Goal: Communication & Community: Answer question/provide support

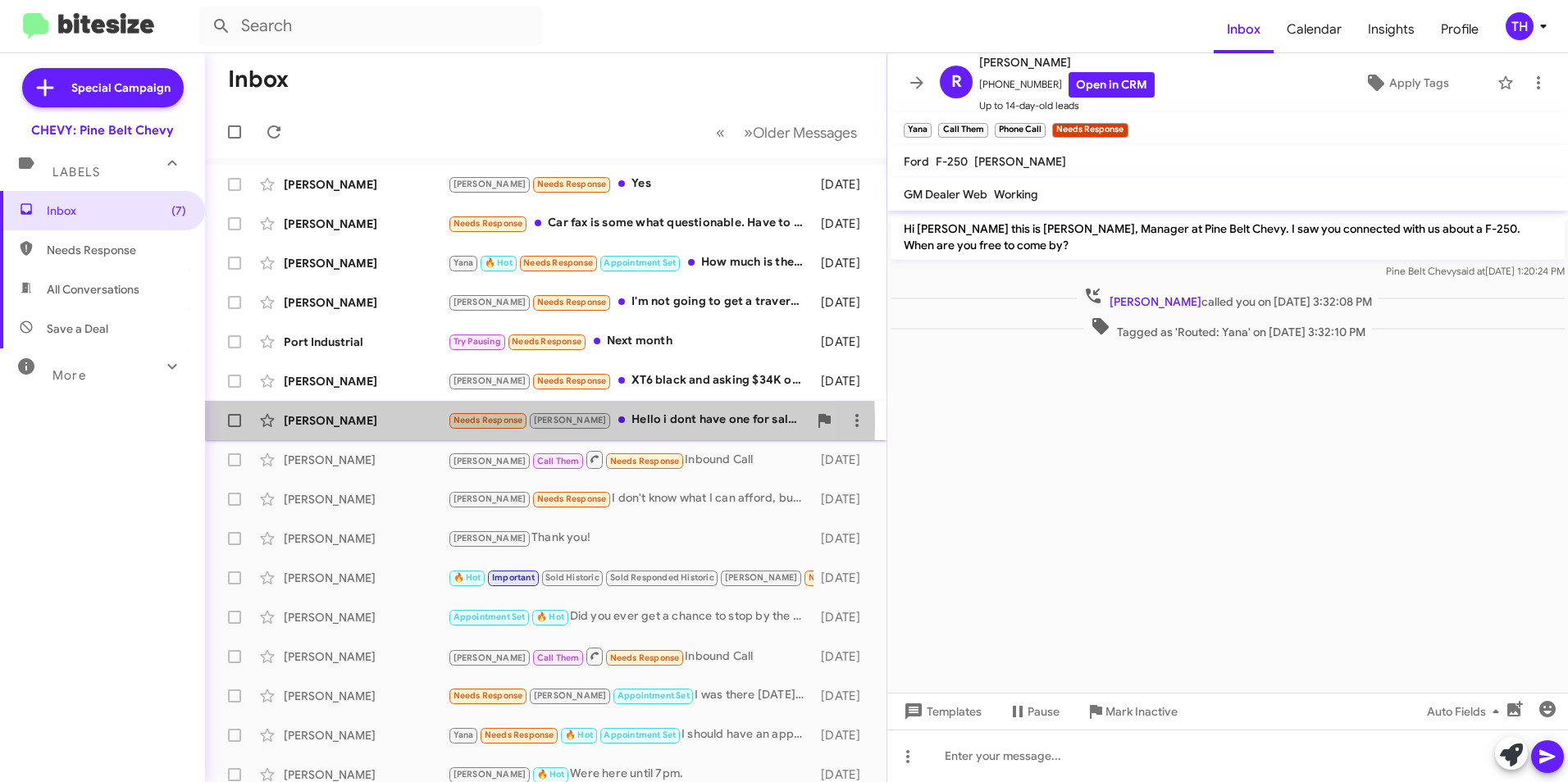
click at [333, 422] on div "[PERSON_NAME]" at bounding box center [365, 421] width 164 height 17
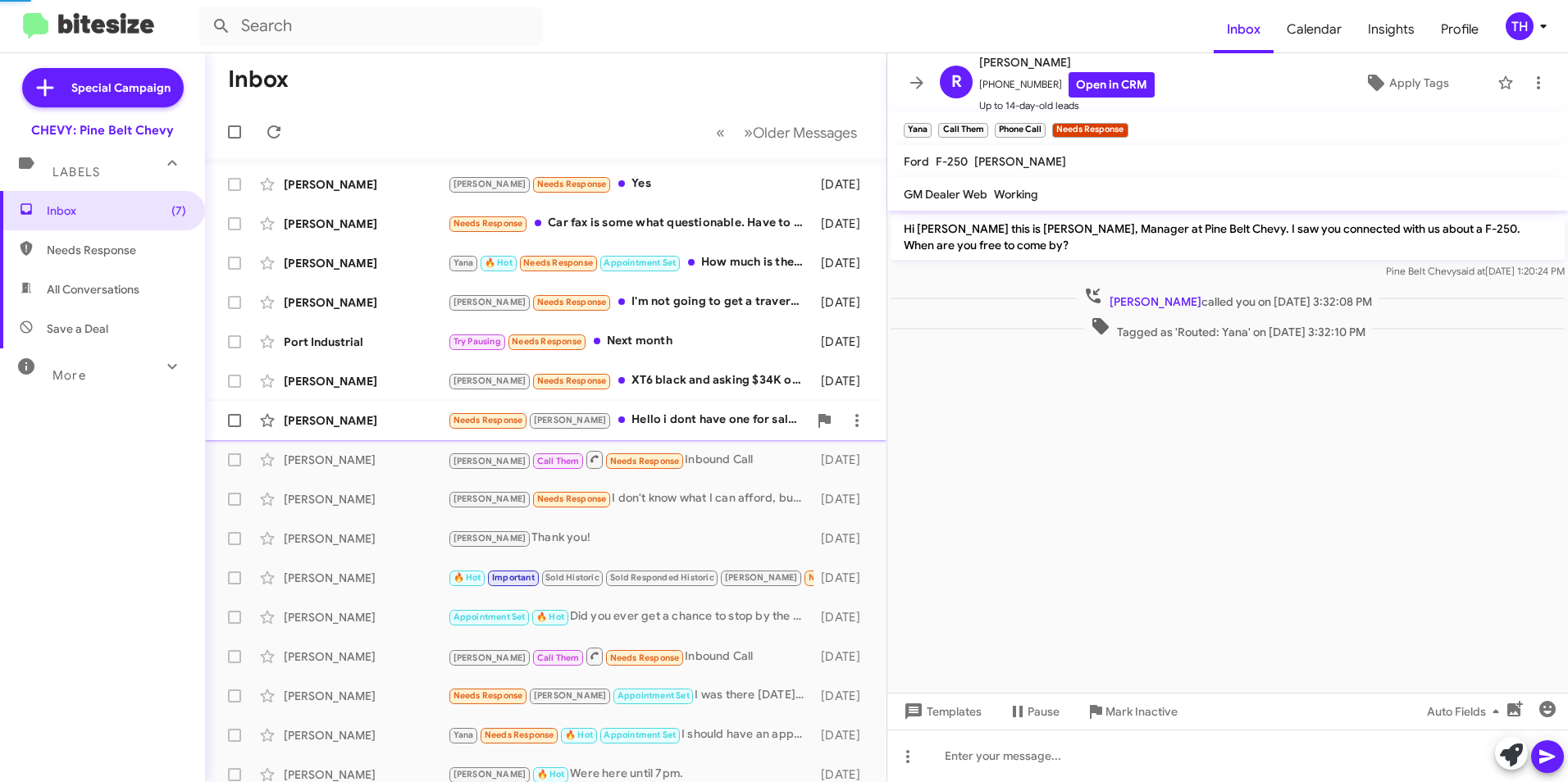
scroll to position [364, 0]
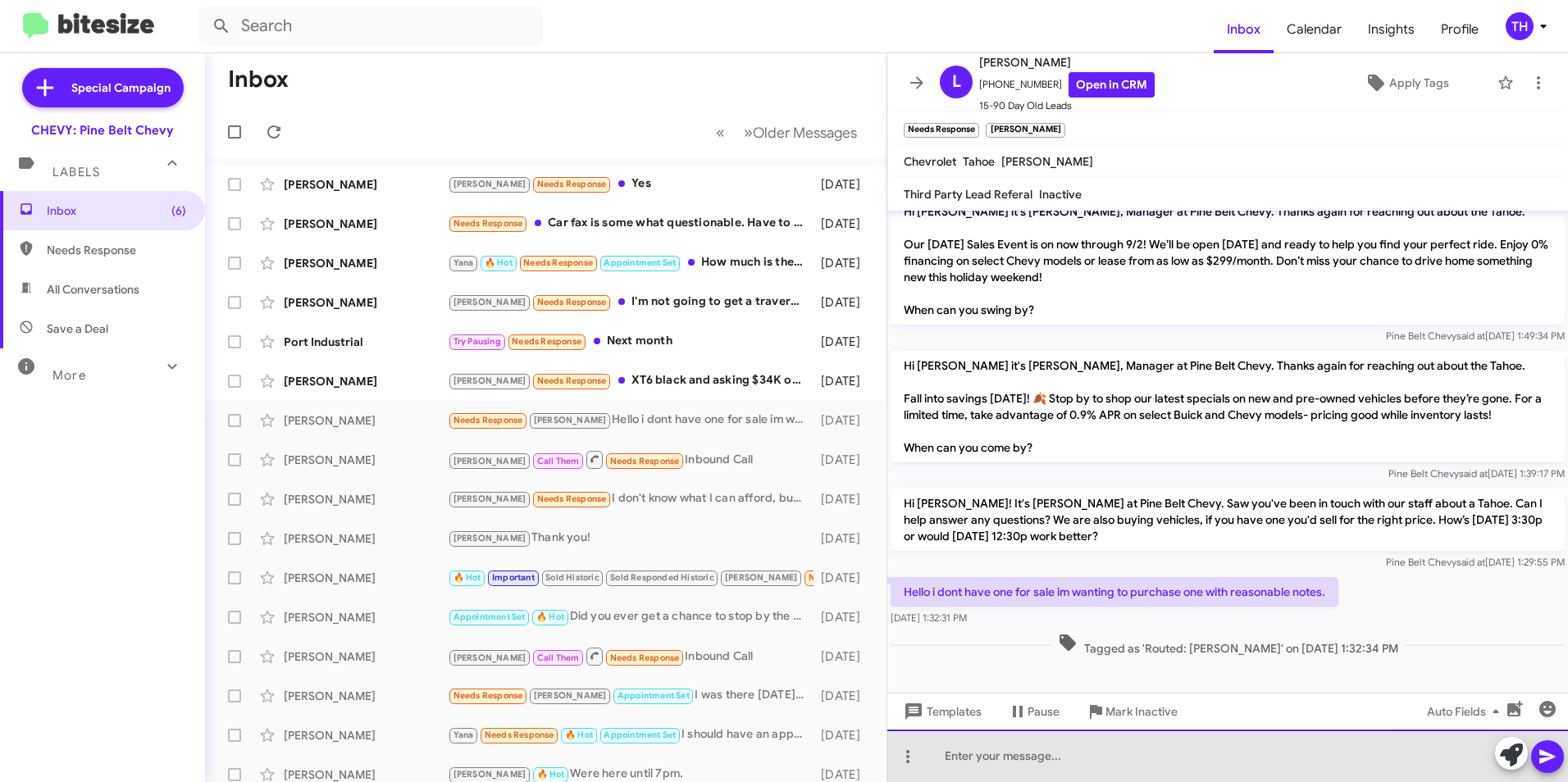
click at [959, 761] on div at bounding box center [1227, 755] width 680 height 52
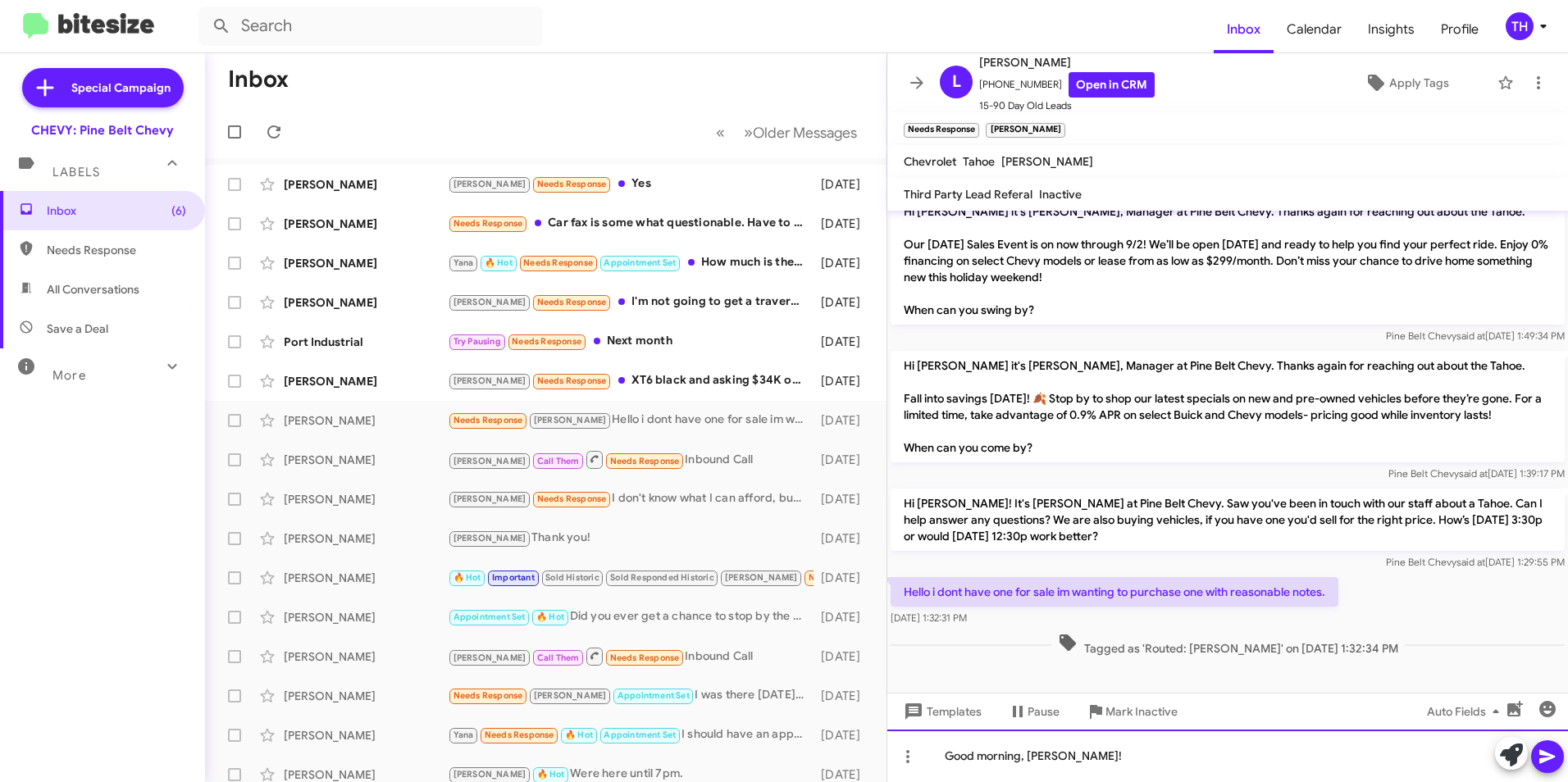
click at [1128, 773] on div "Good morning, Latoya!" at bounding box center [1227, 755] width 680 height 52
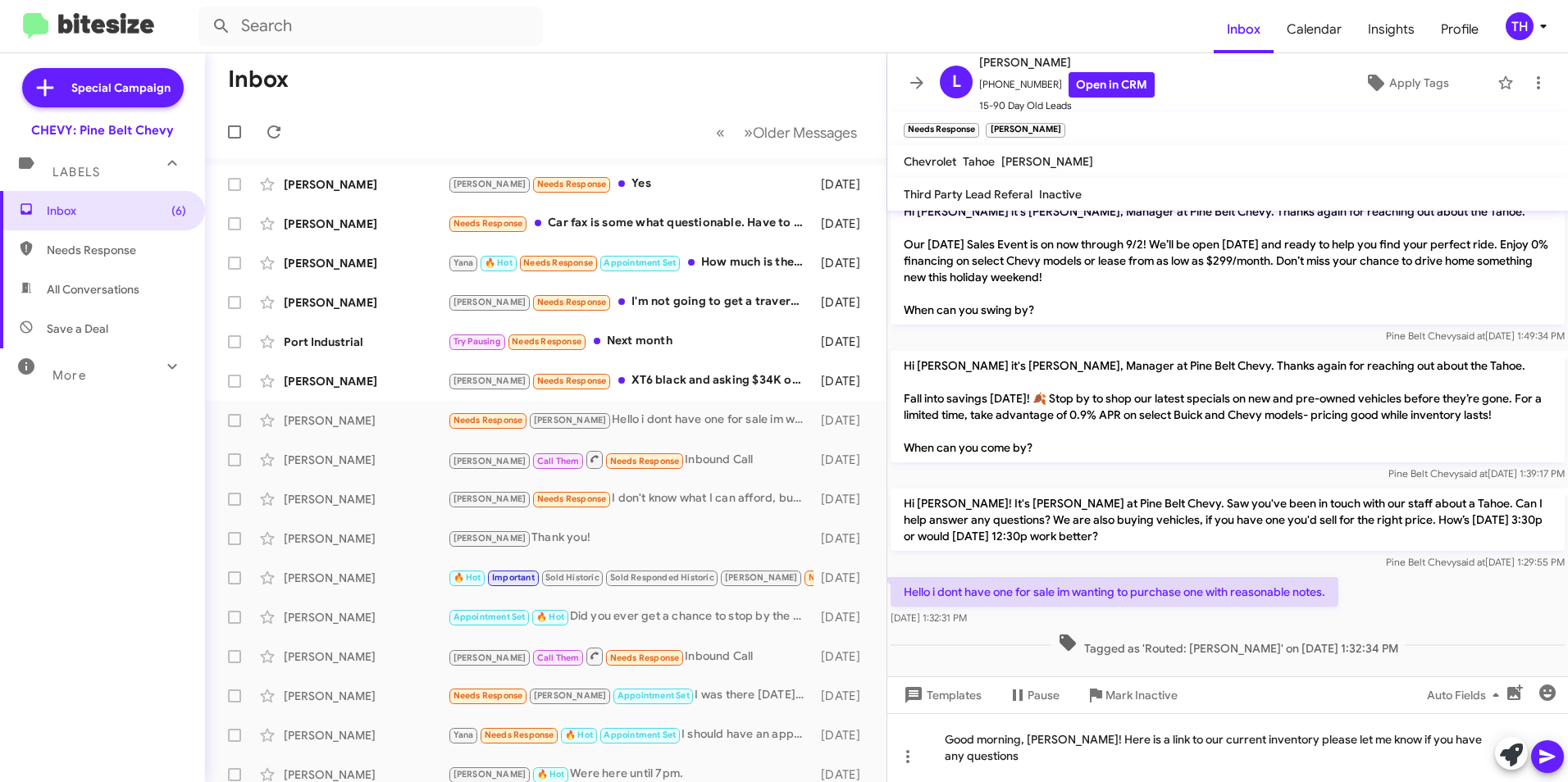
click at [1543, 762] on icon at bounding box center [1547, 757] width 20 height 20
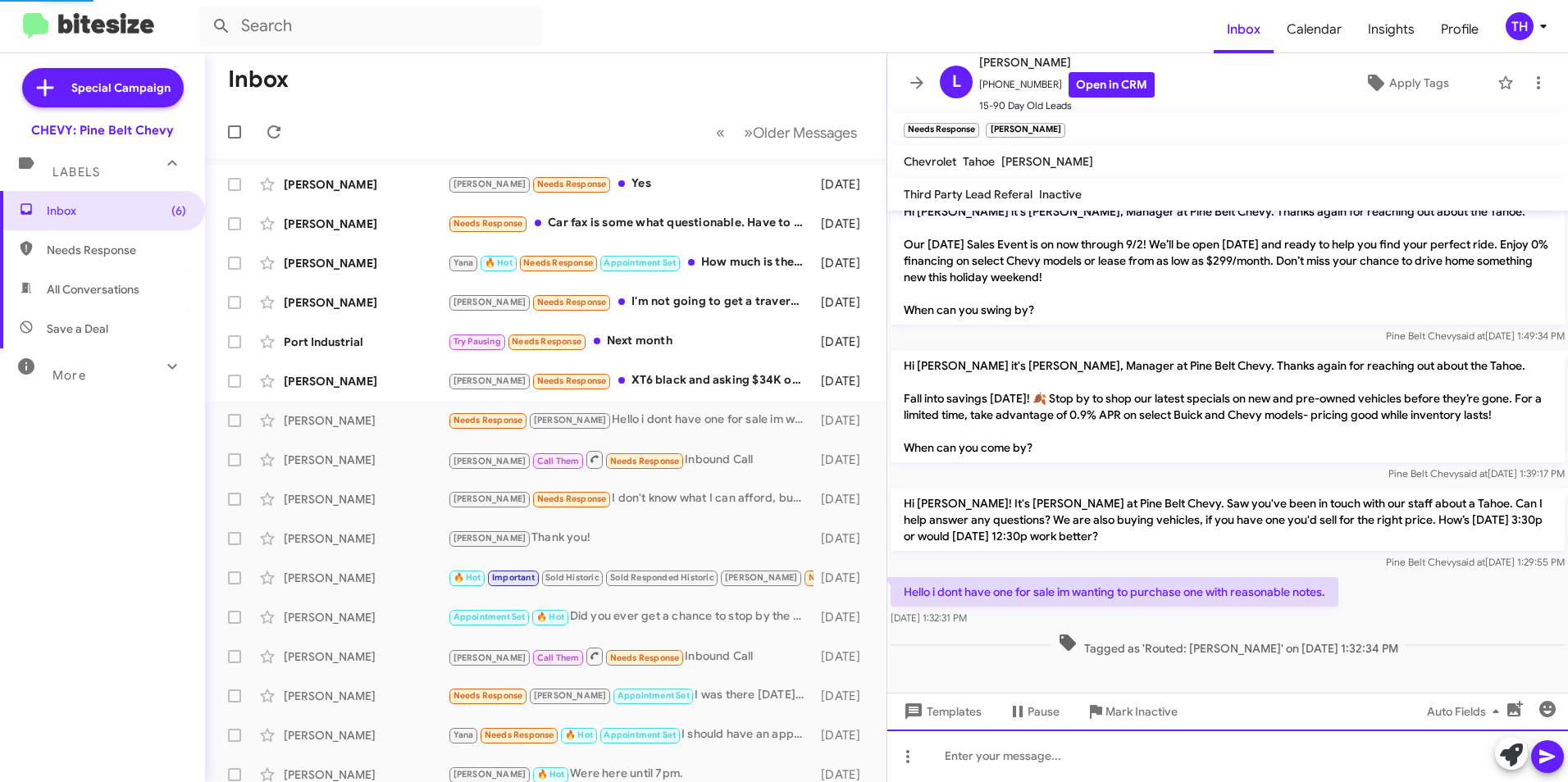
scroll to position [0, 0]
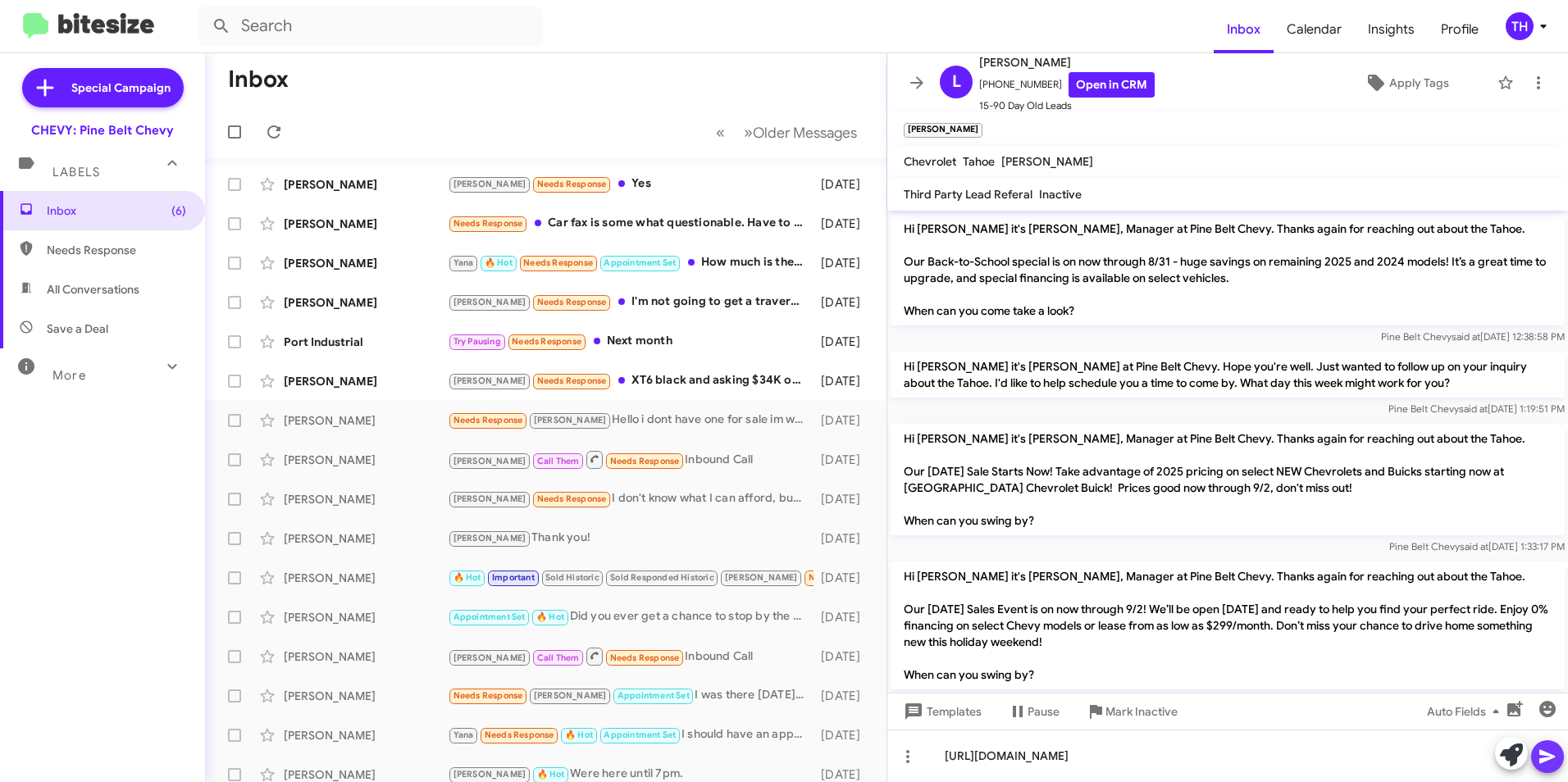
click at [1556, 762] on icon at bounding box center [1547, 757] width 20 height 20
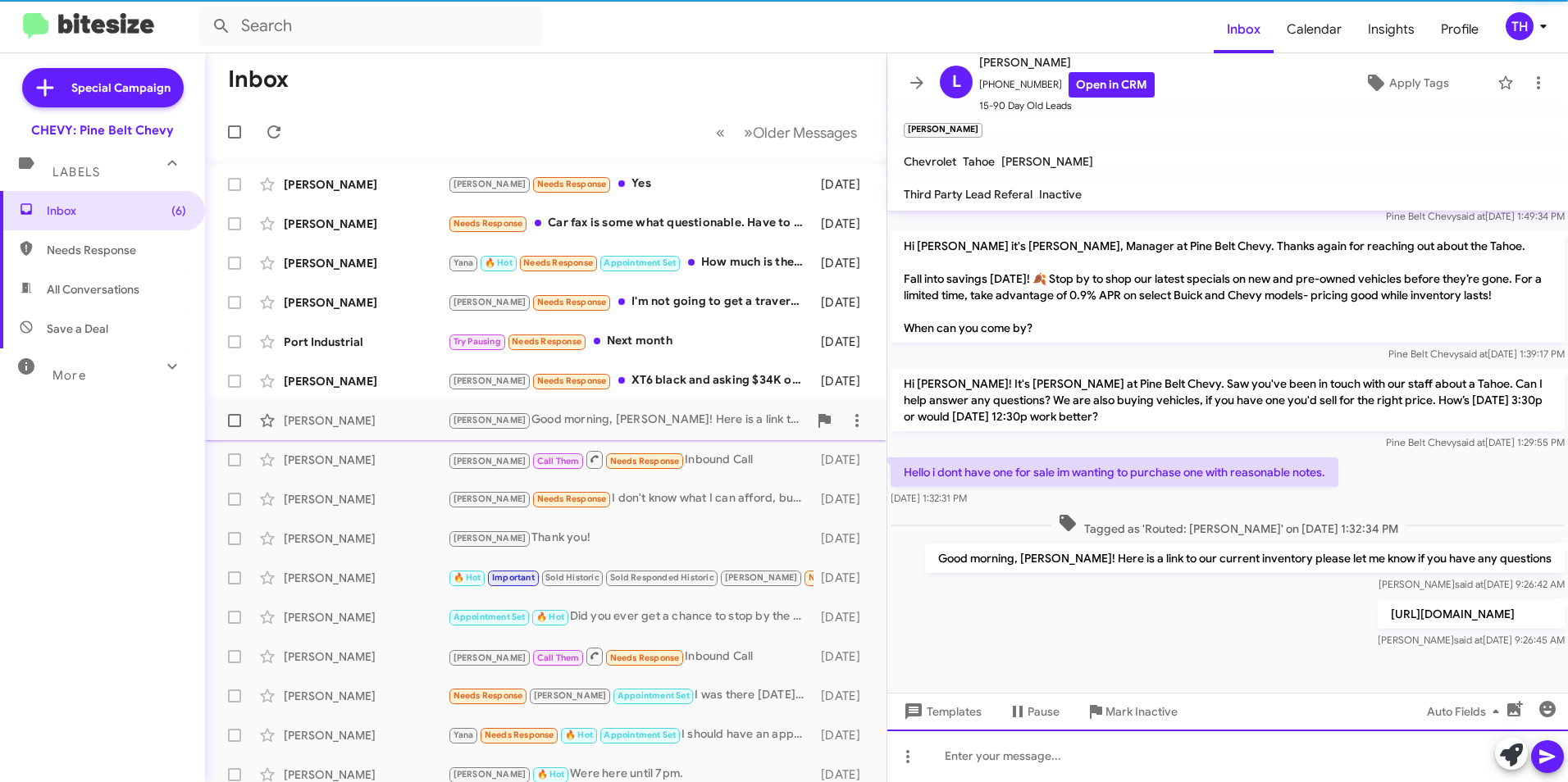
scroll to position [517, 0]
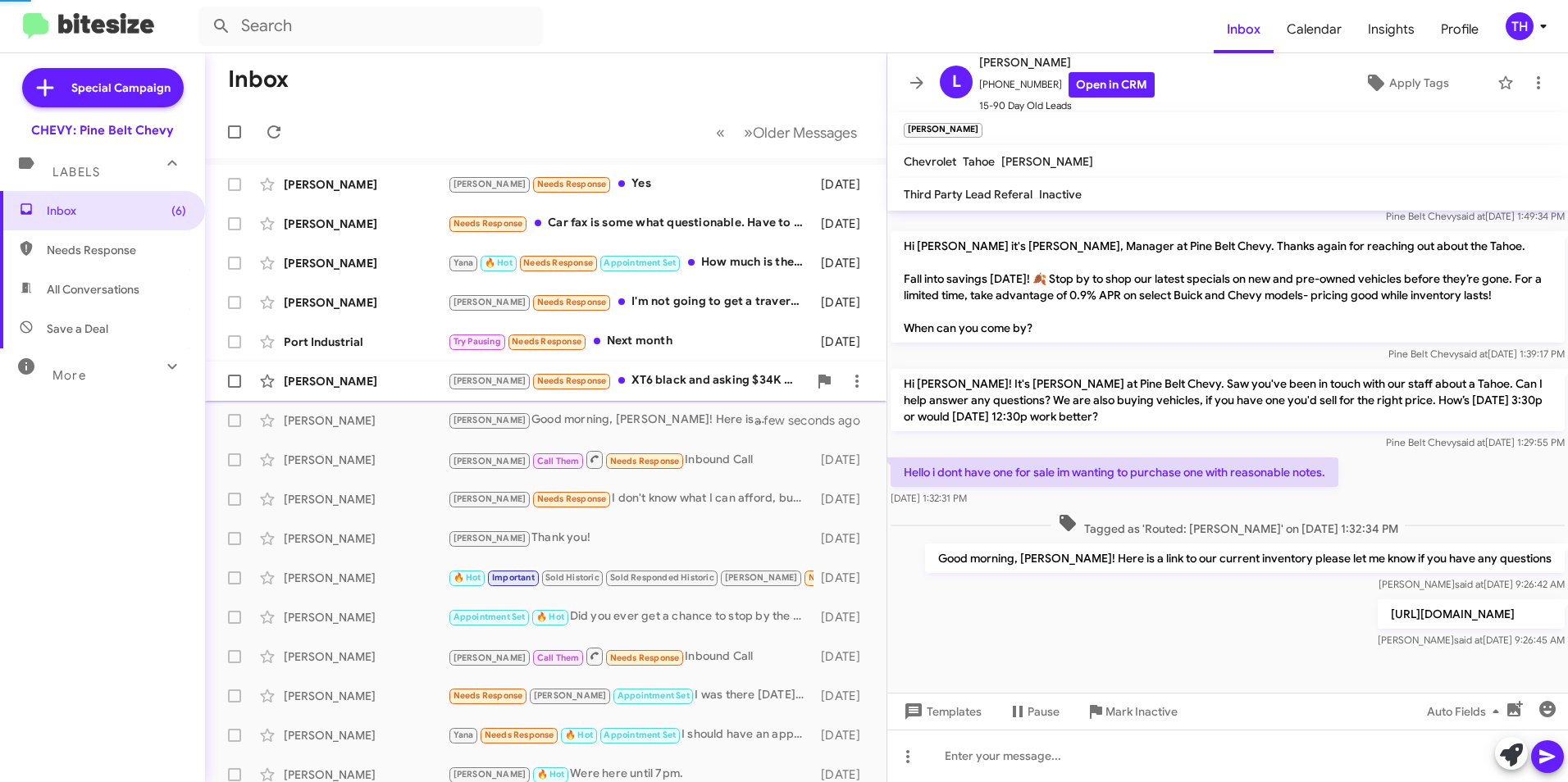
click at [361, 385] on div "[PERSON_NAME]" at bounding box center [365, 381] width 164 height 17
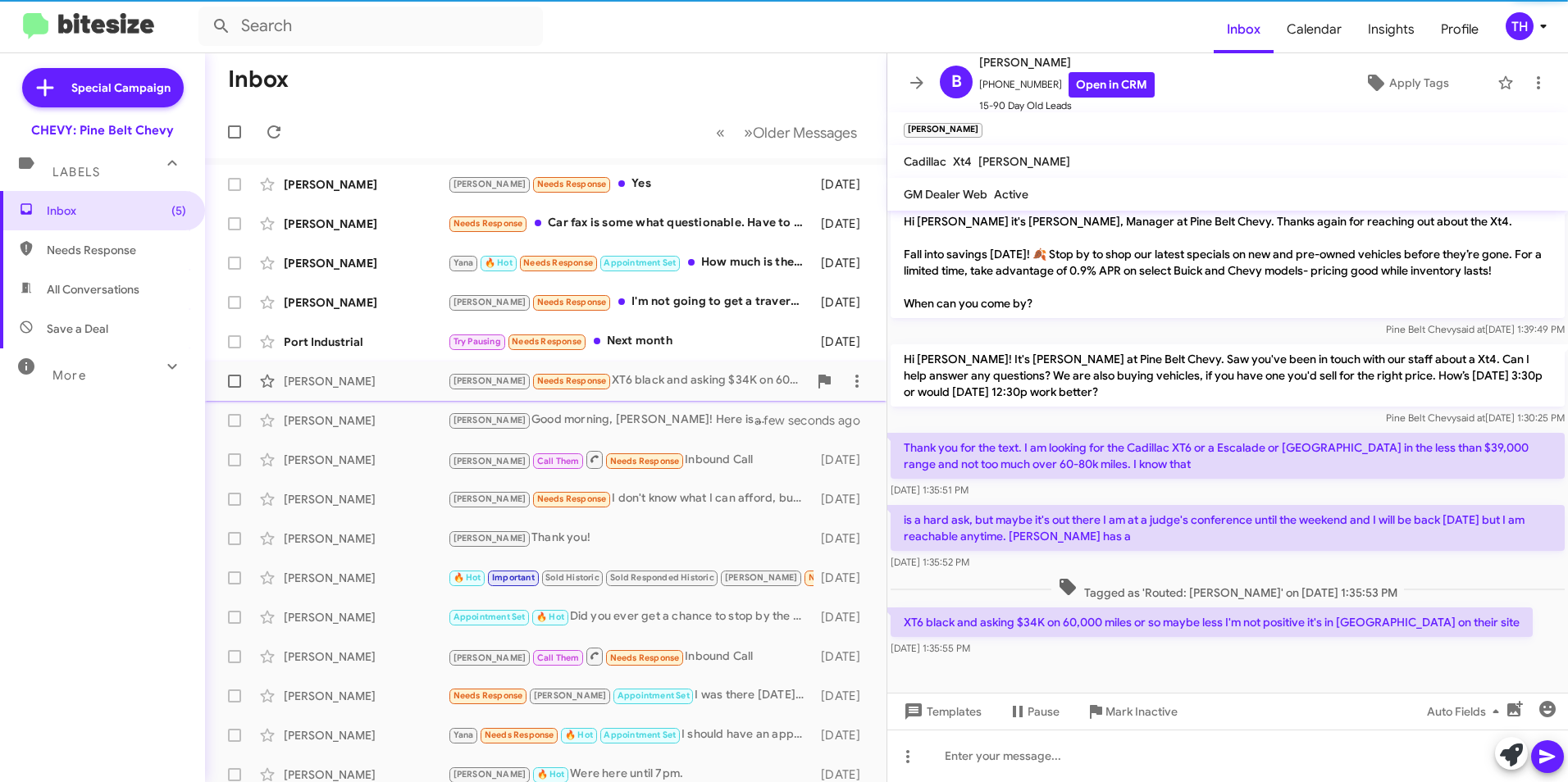
scroll to position [152, 0]
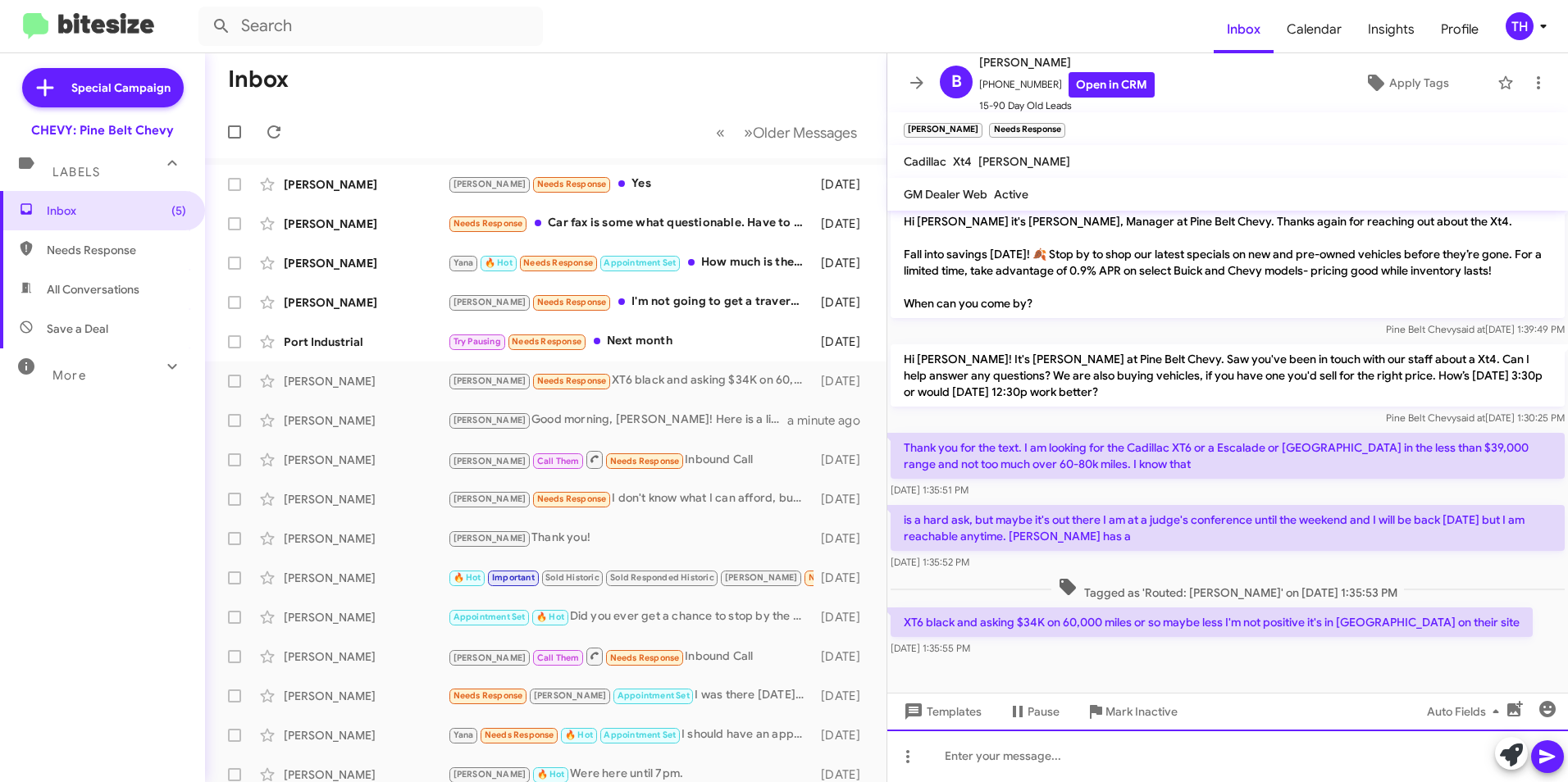
click at [965, 760] on div at bounding box center [1227, 755] width 680 height 52
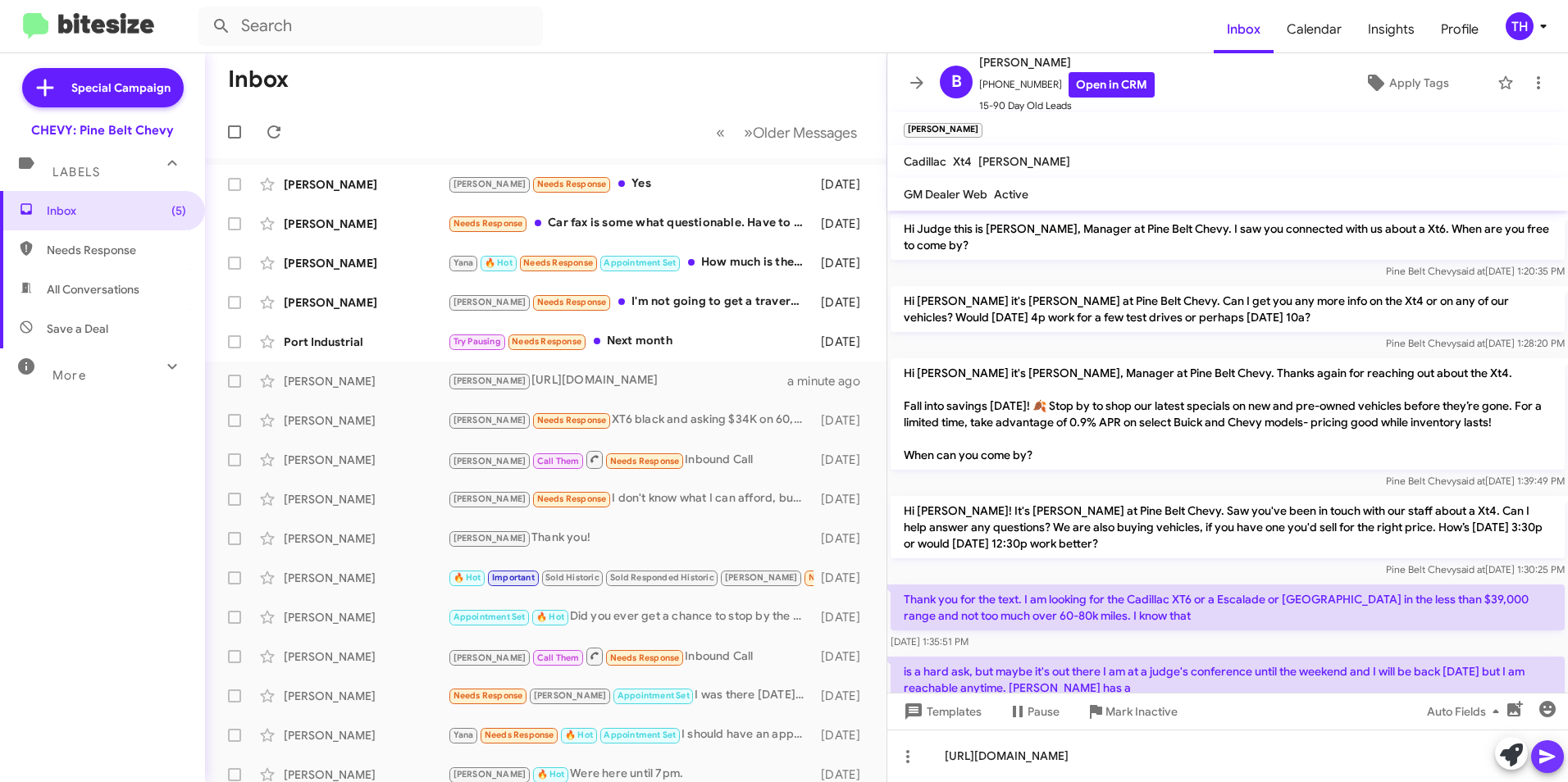
click at [1540, 752] on icon at bounding box center [1546, 756] width 16 height 14
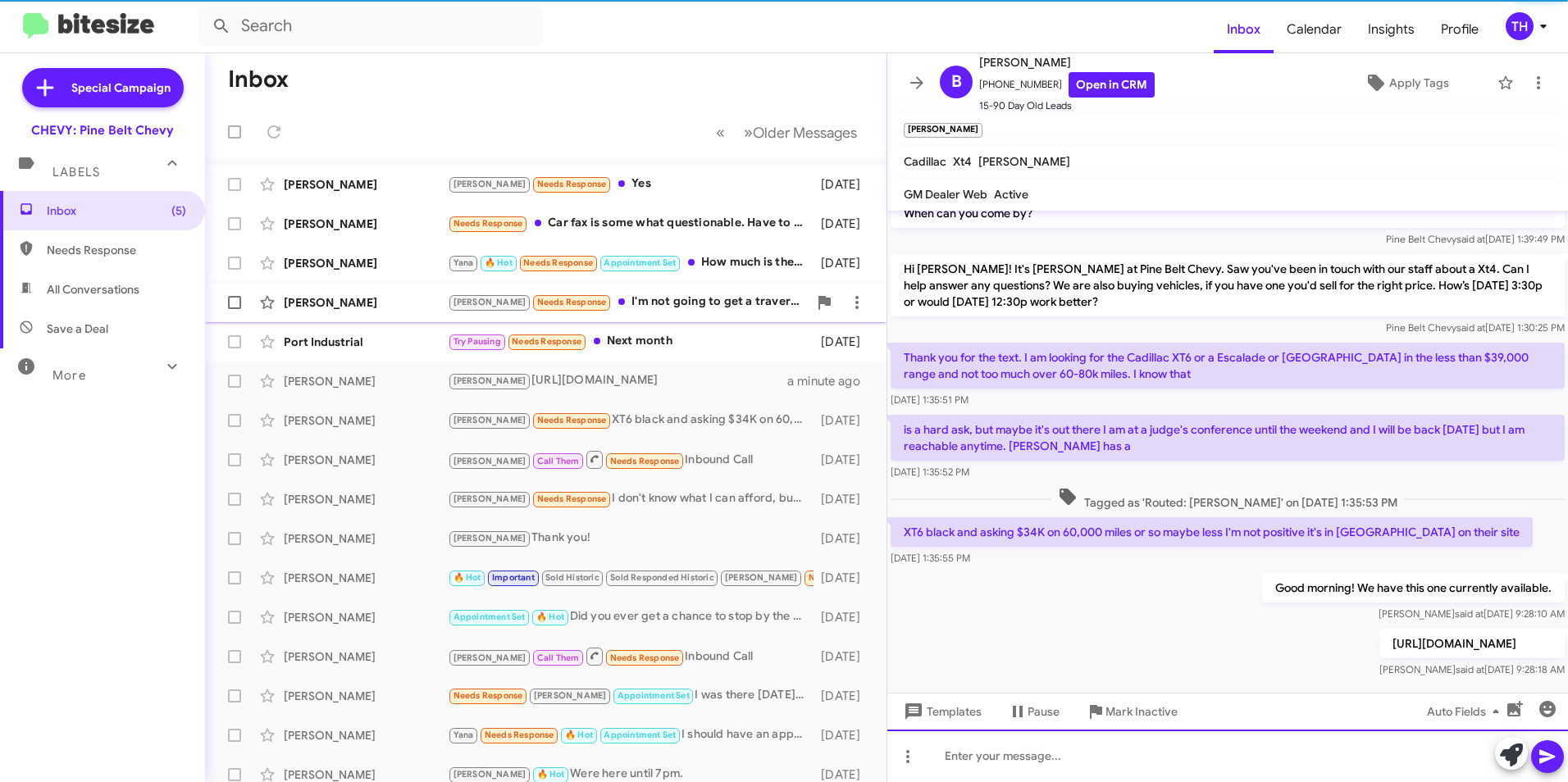
scroll to position [272, 0]
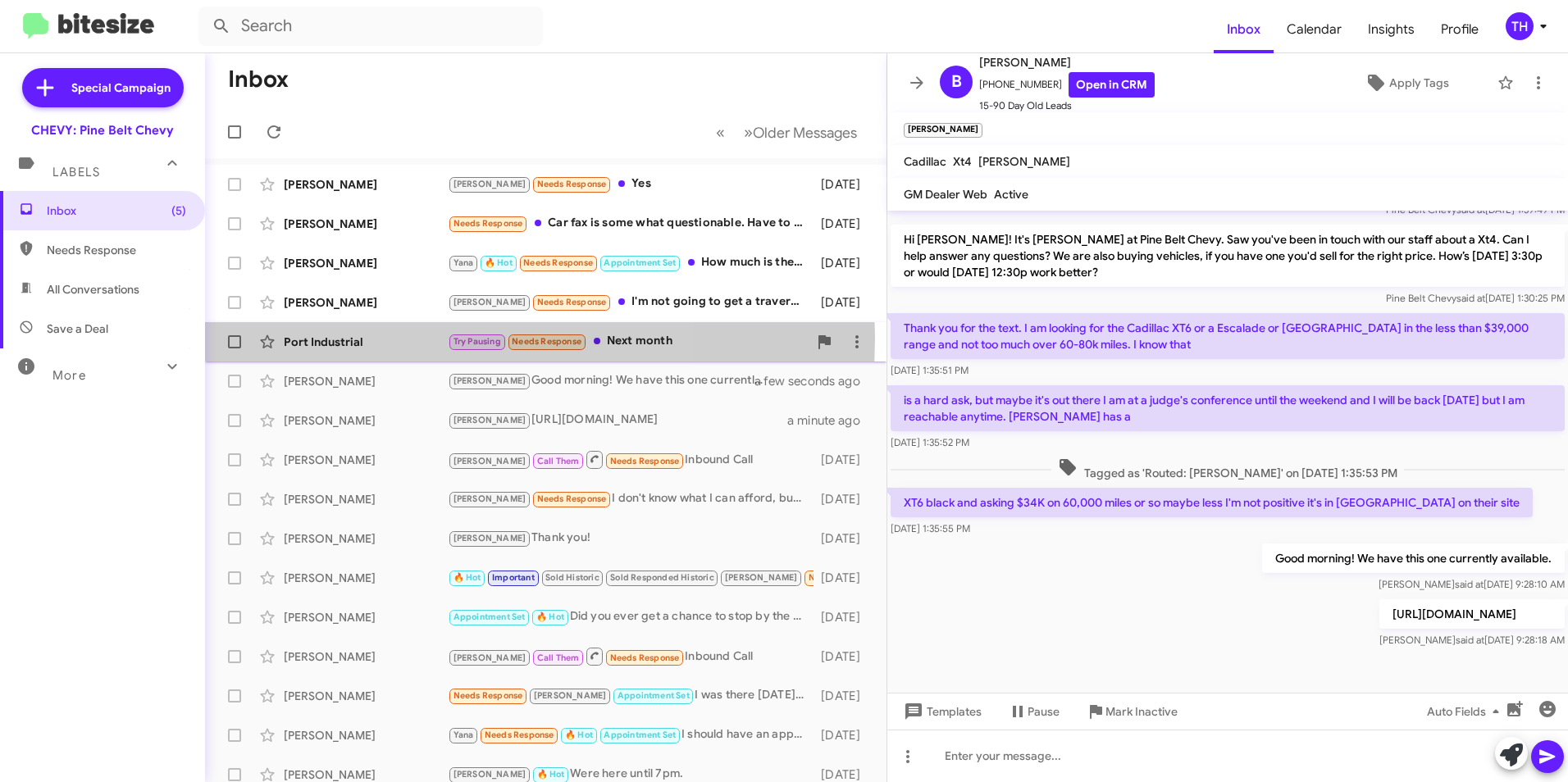
click at [367, 338] on div "Port Industrial" at bounding box center [365, 342] width 164 height 17
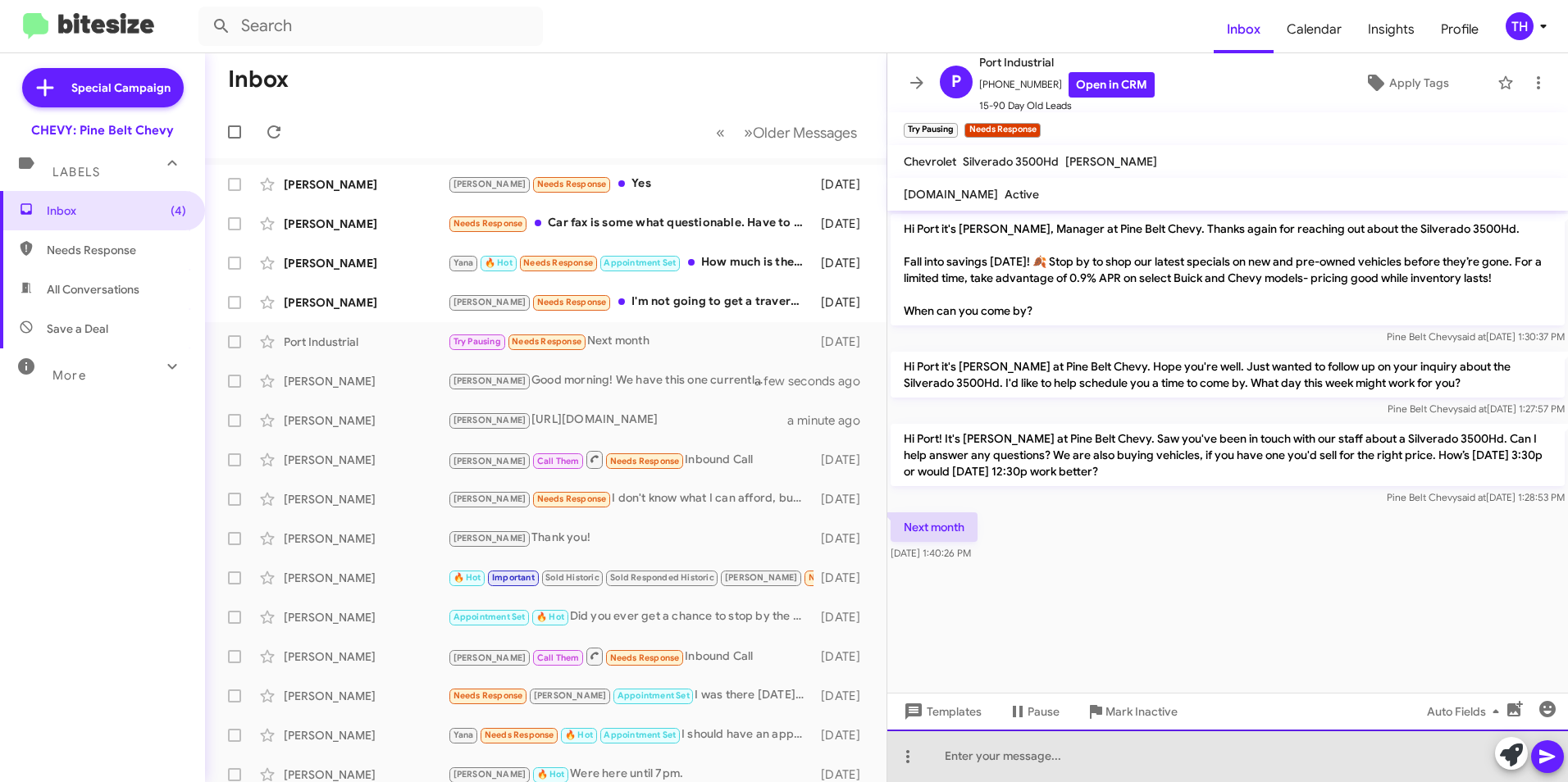
click at [984, 761] on div at bounding box center [1227, 755] width 680 height 52
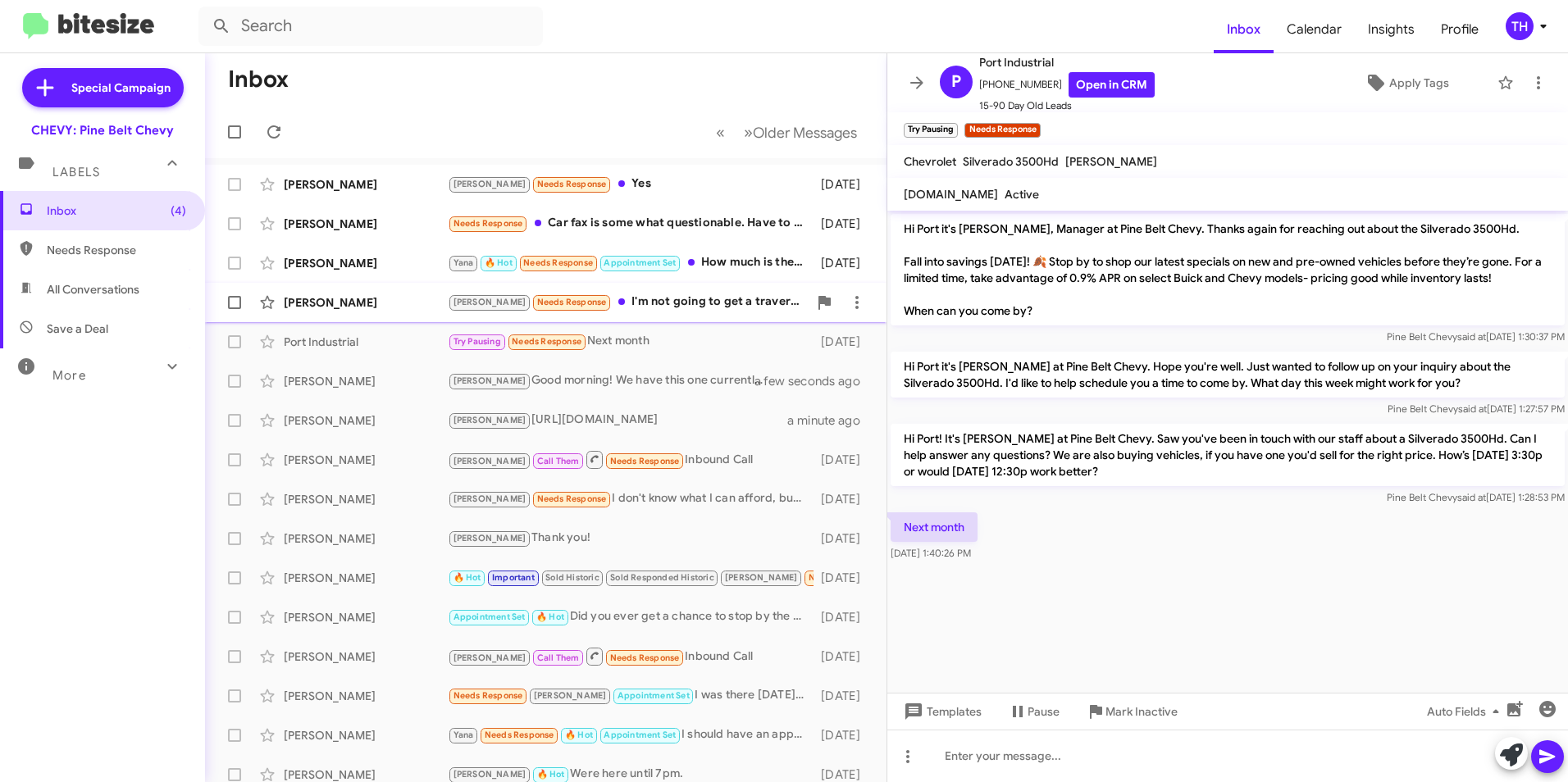
click at [368, 304] on div "Alisa Henson" at bounding box center [365, 302] width 164 height 17
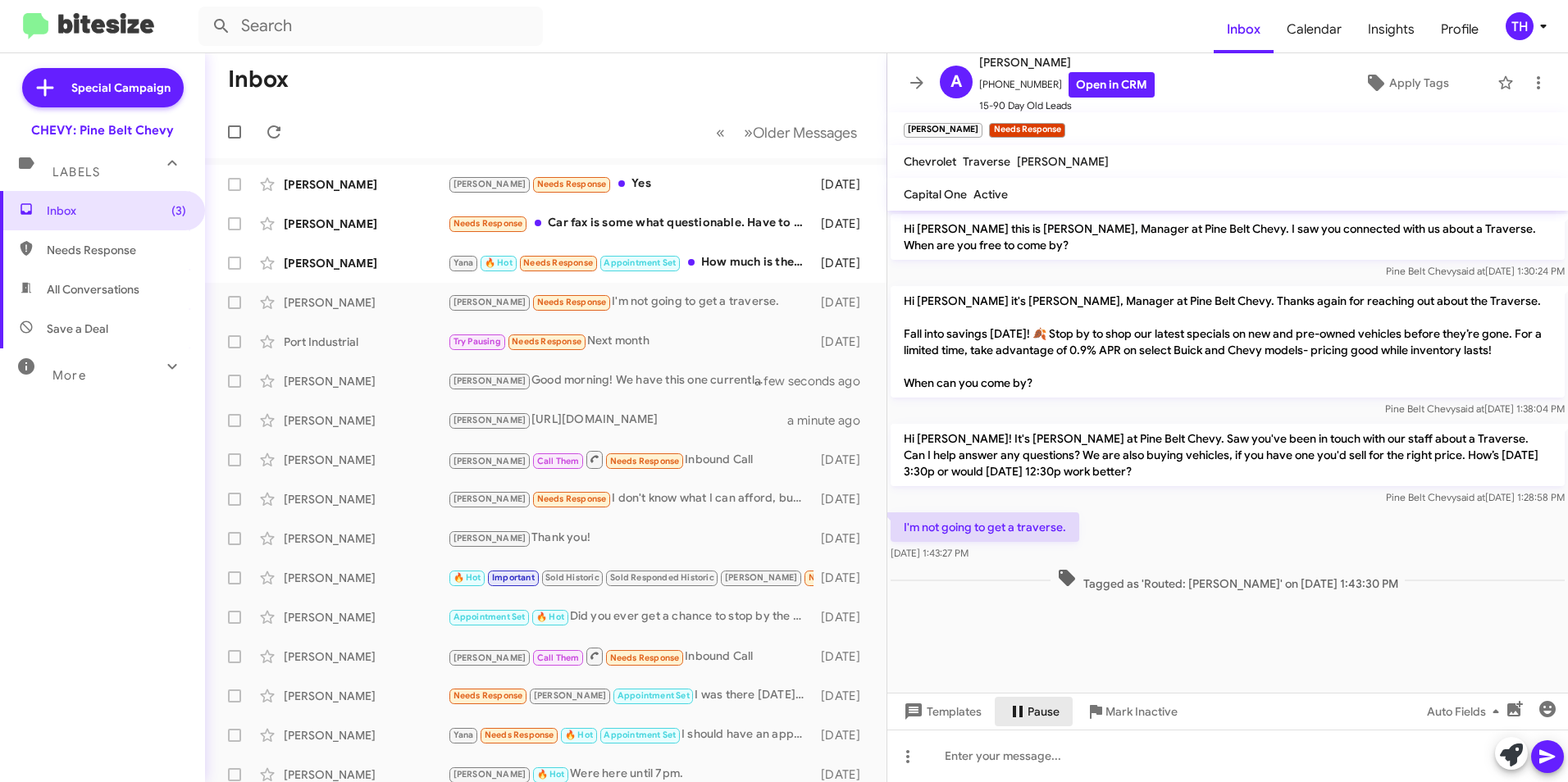
click at [1012, 715] on icon at bounding box center [1018, 712] width 20 height 20
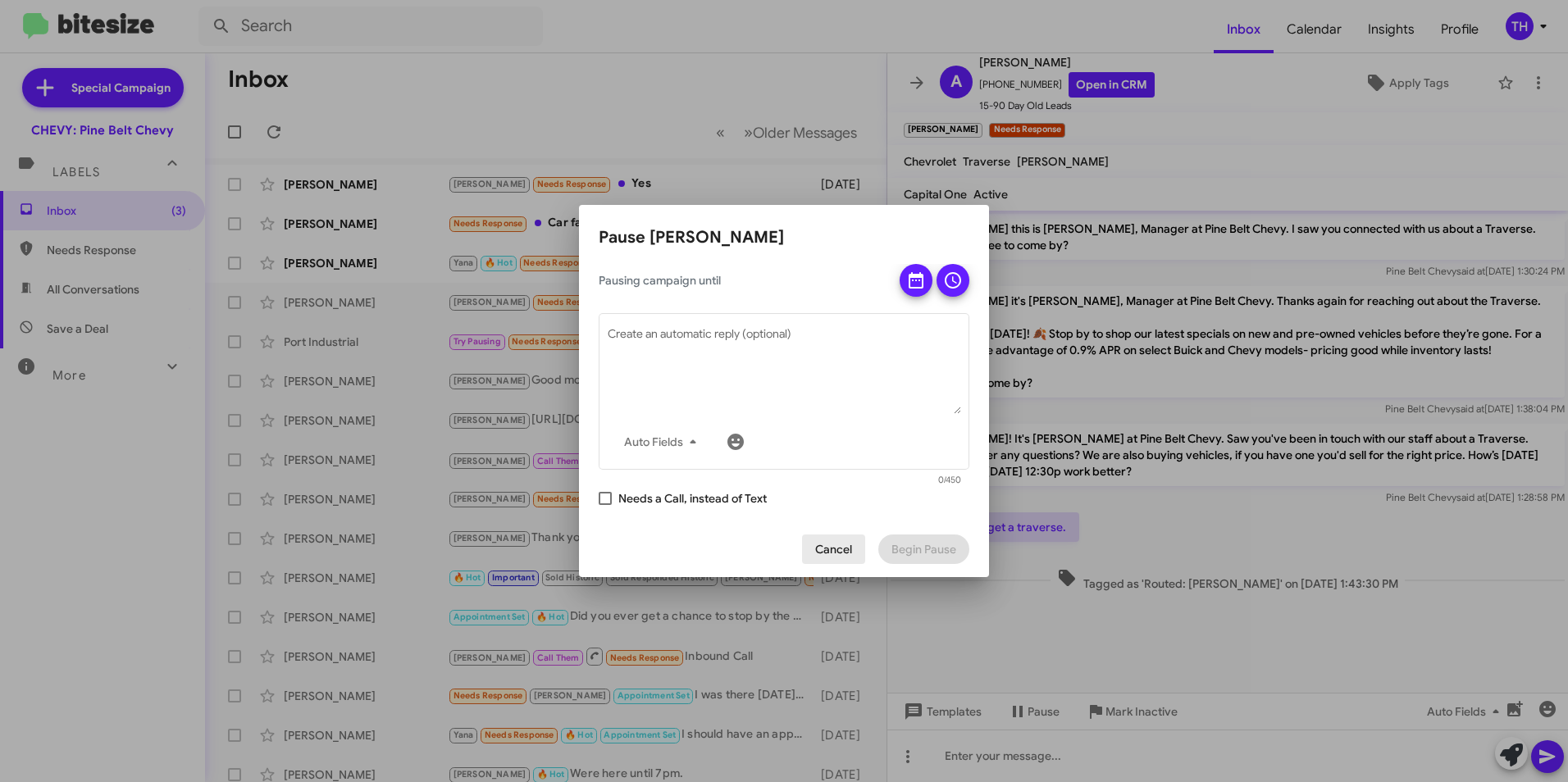
click at [852, 550] on span "Cancel" at bounding box center [834, 549] width 37 height 30
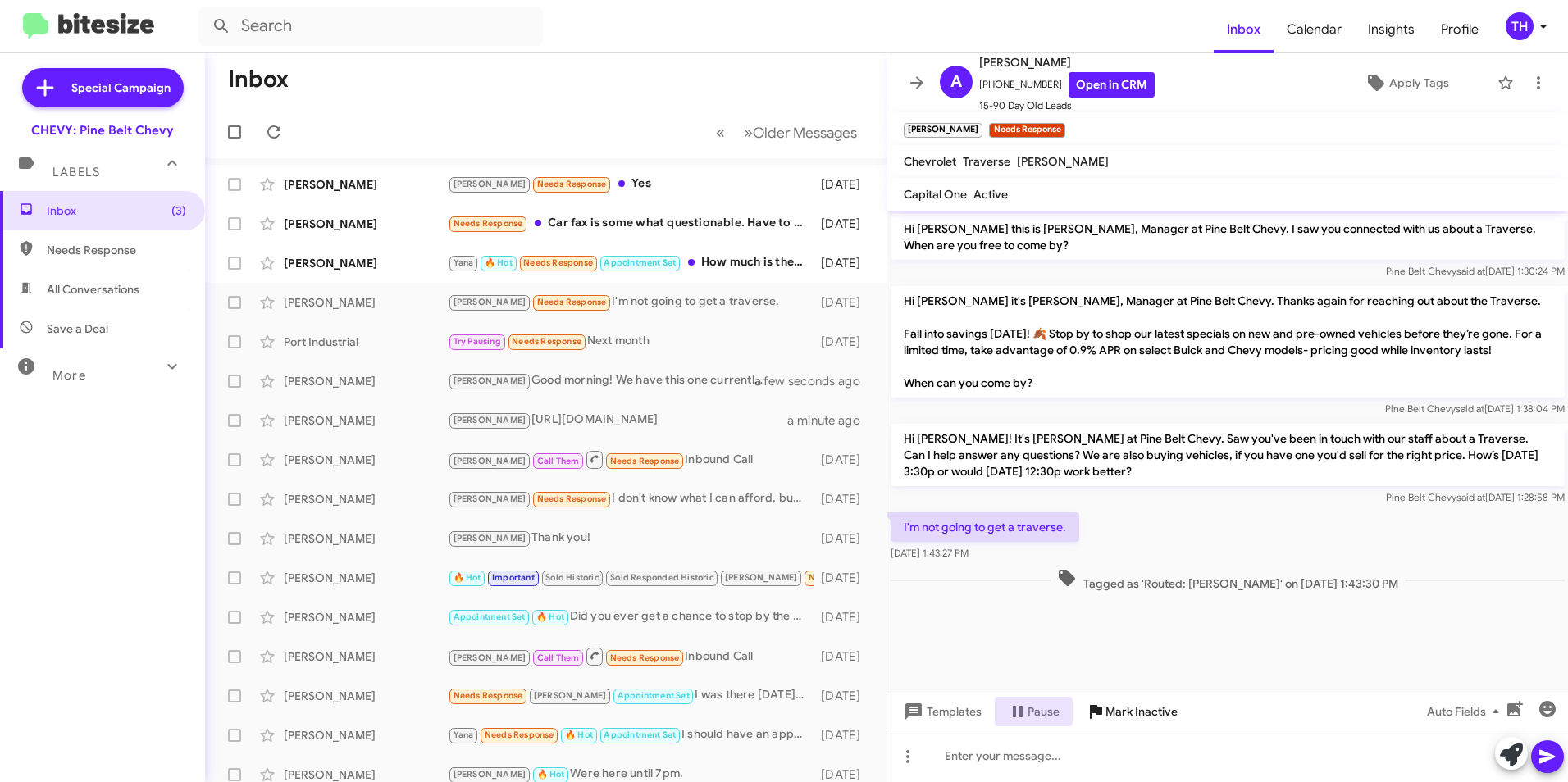
click at [1114, 712] on span "Mark Inactive" at bounding box center [1141, 712] width 72 height 30
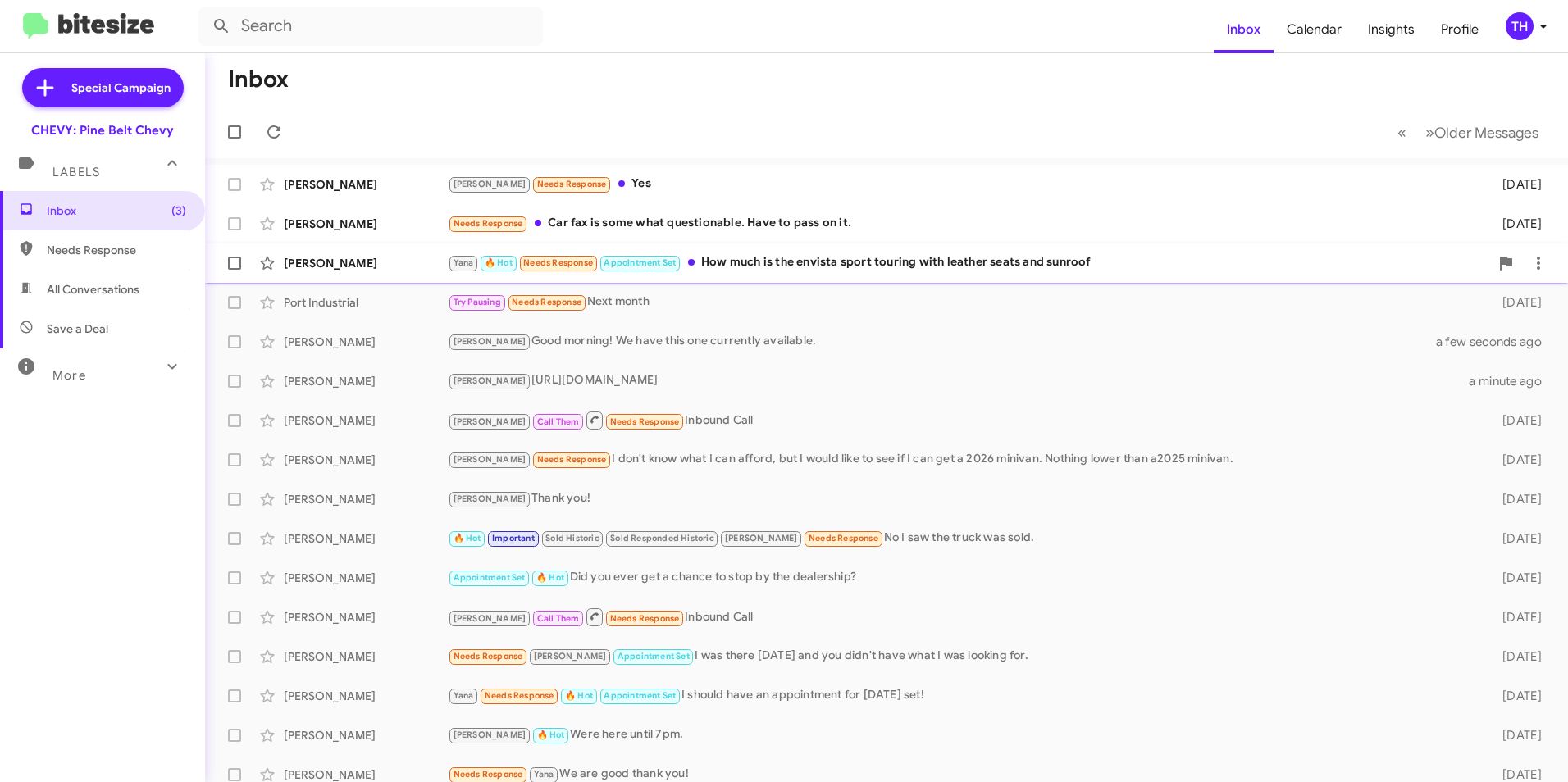
click at [360, 258] on div "[PERSON_NAME]" at bounding box center [365, 263] width 164 height 17
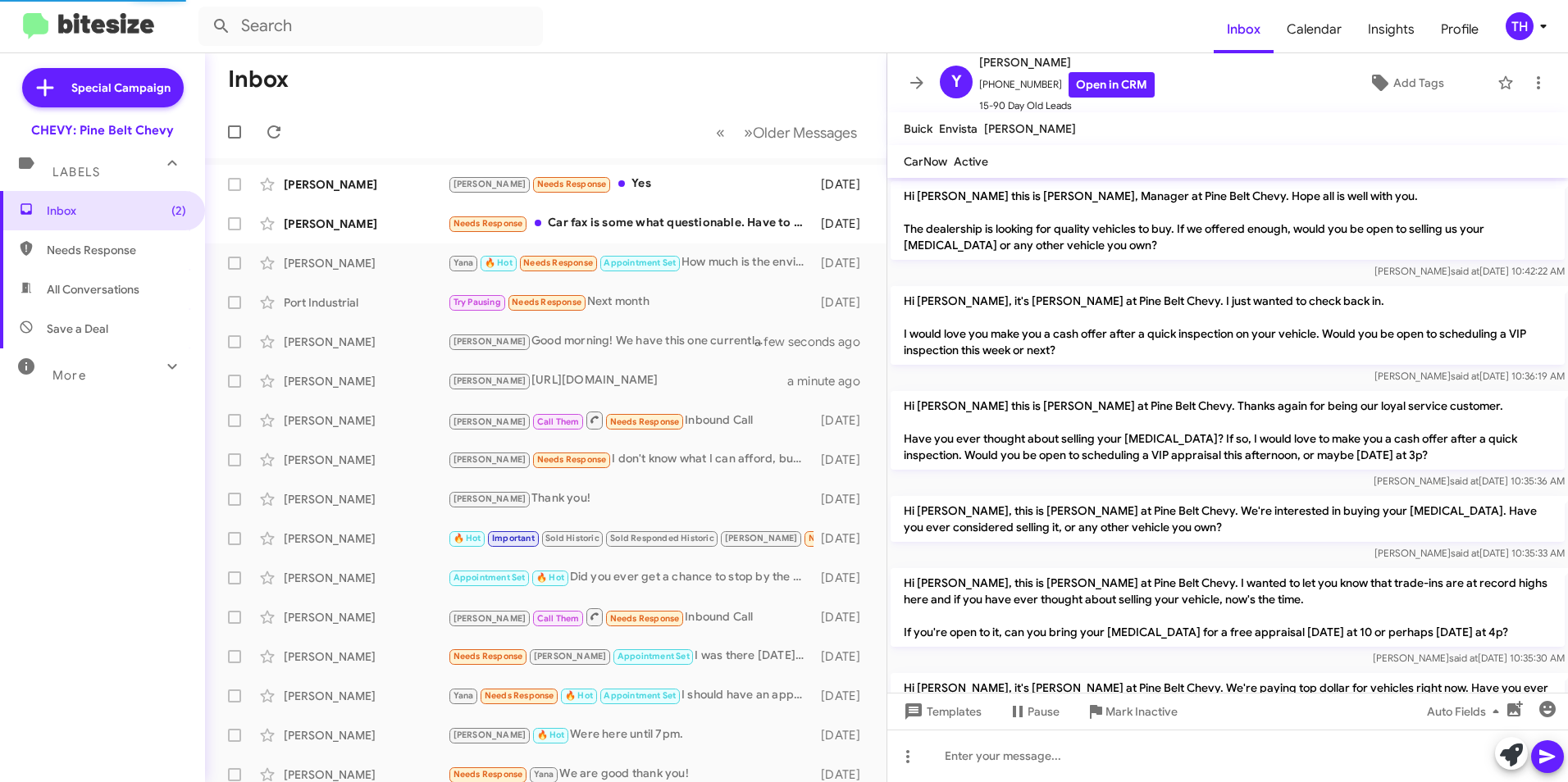
scroll to position [584, 0]
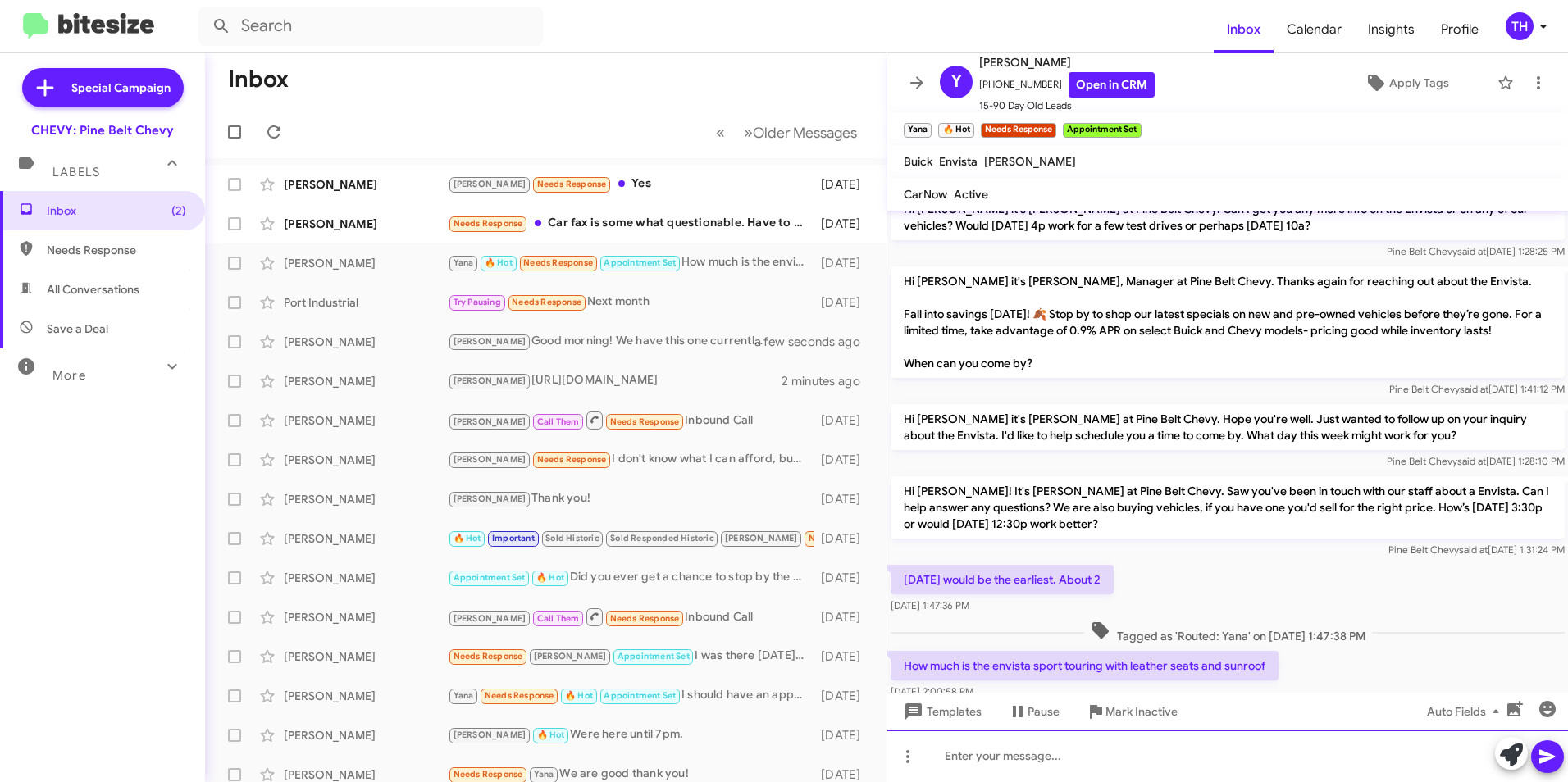
click at [1187, 771] on div at bounding box center [1227, 755] width 680 height 52
click at [984, 760] on div at bounding box center [1227, 755] width 680 height 52
paste div
drag, startPoint x: 1546, startPoint y: 756, endPoint x: 1518, endPoint y: 754, distance: 28.1
click at [1546, 756] on icon at bounding box center [1547, 757] width 20 height 20
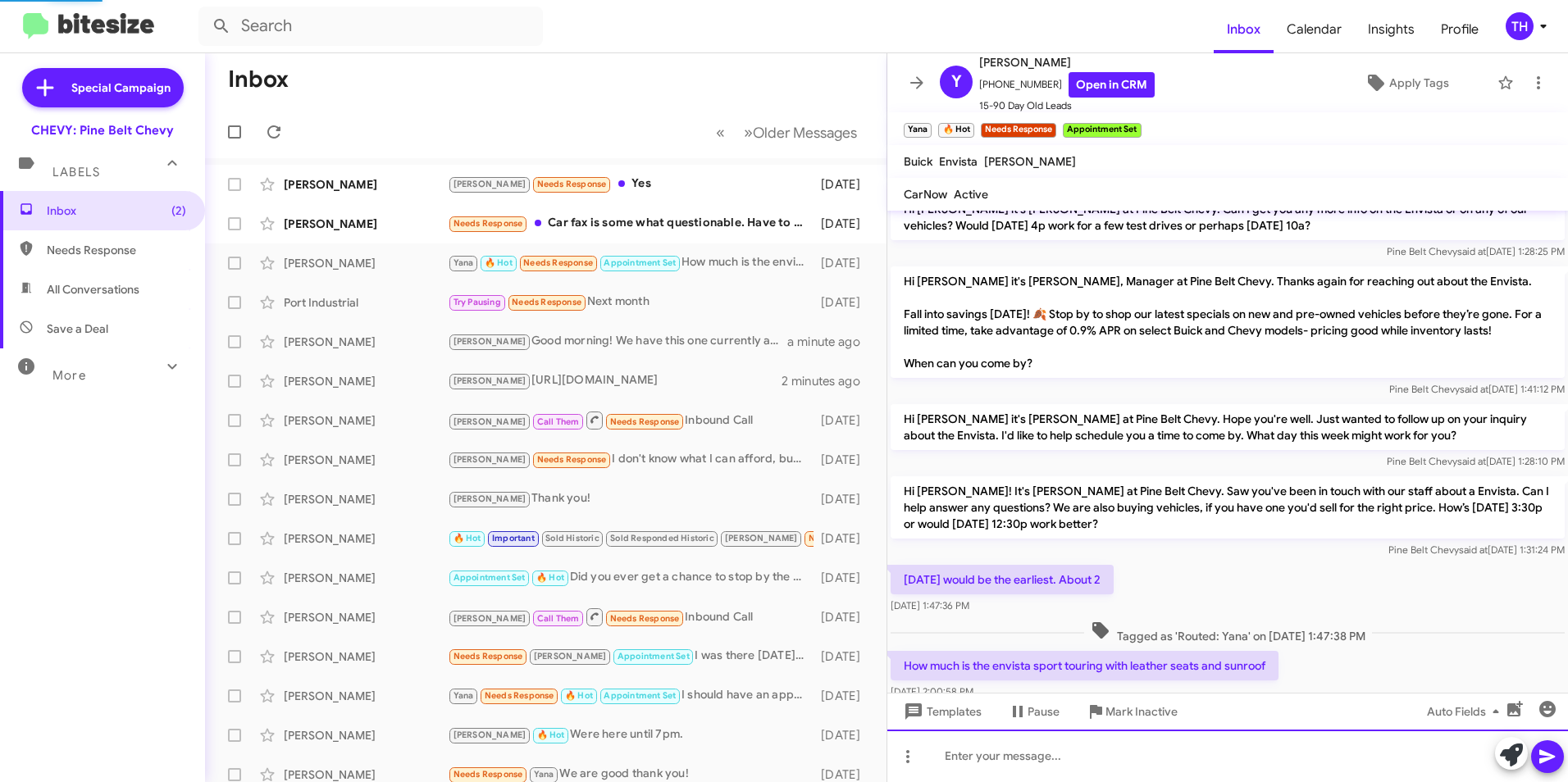
scroll to position [0, 0]
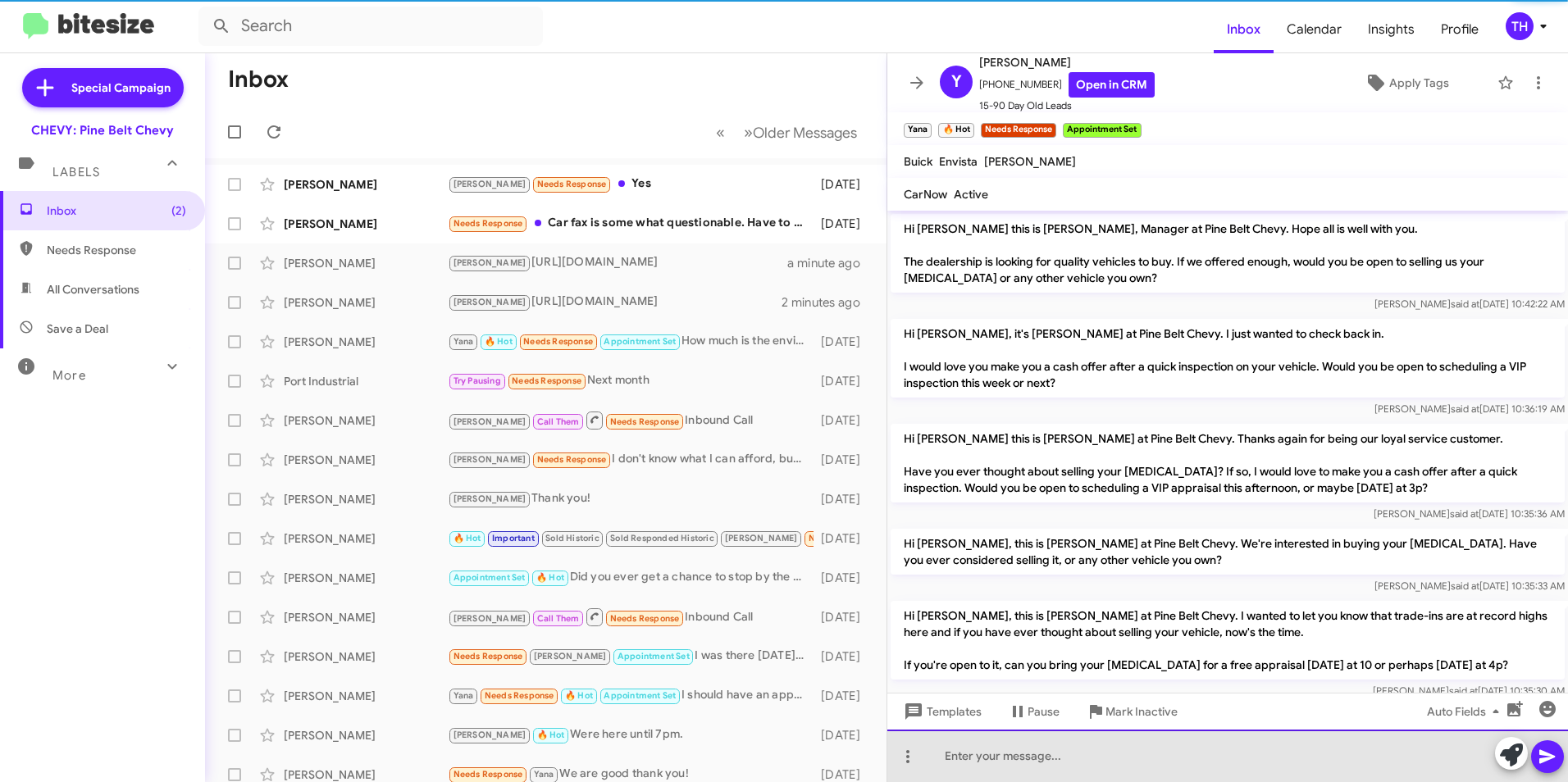
click at [1059, 768] on div at bounding box center [1227, 755] width 680 height 52
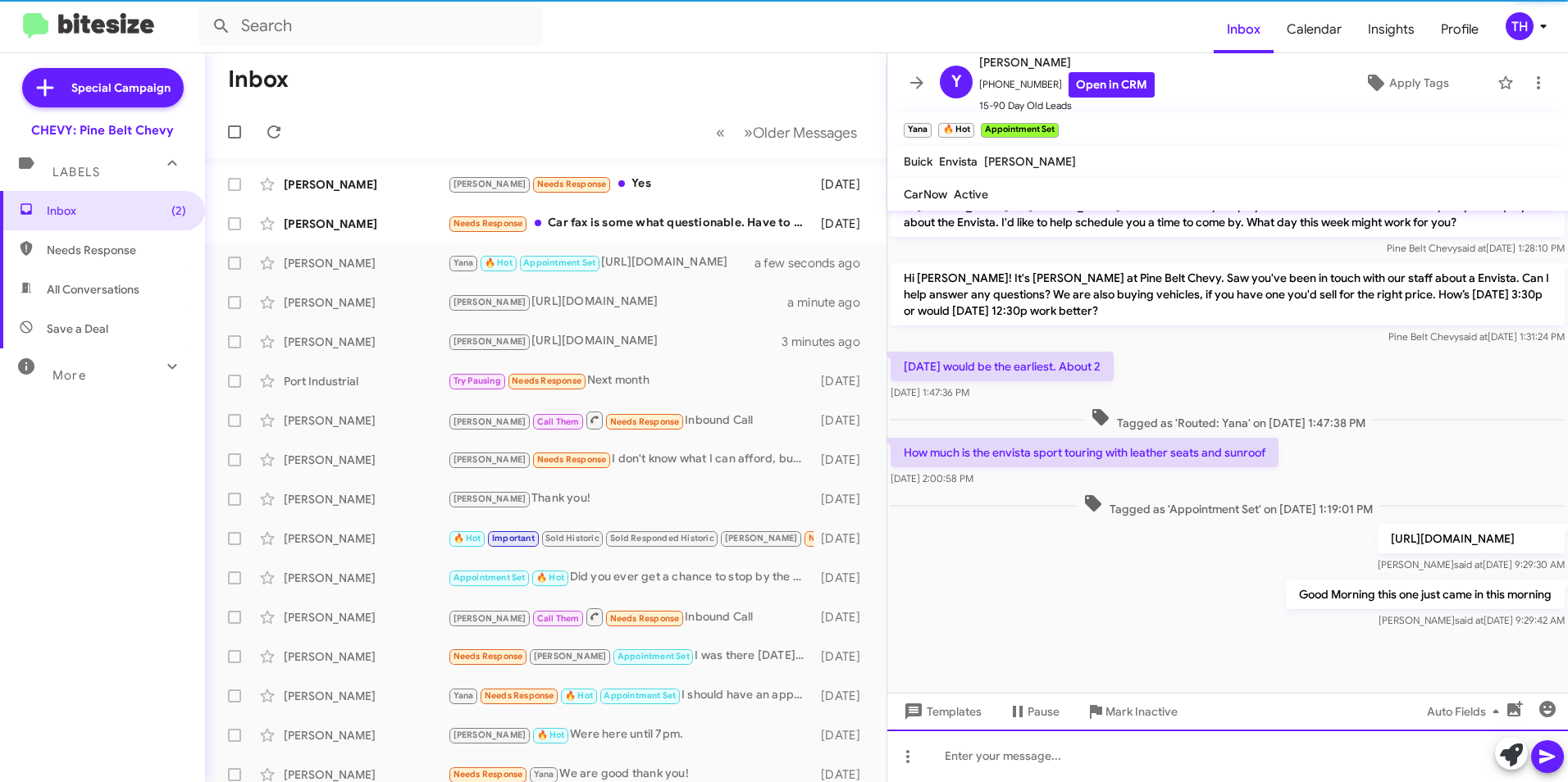
scroll to position [818, 0]
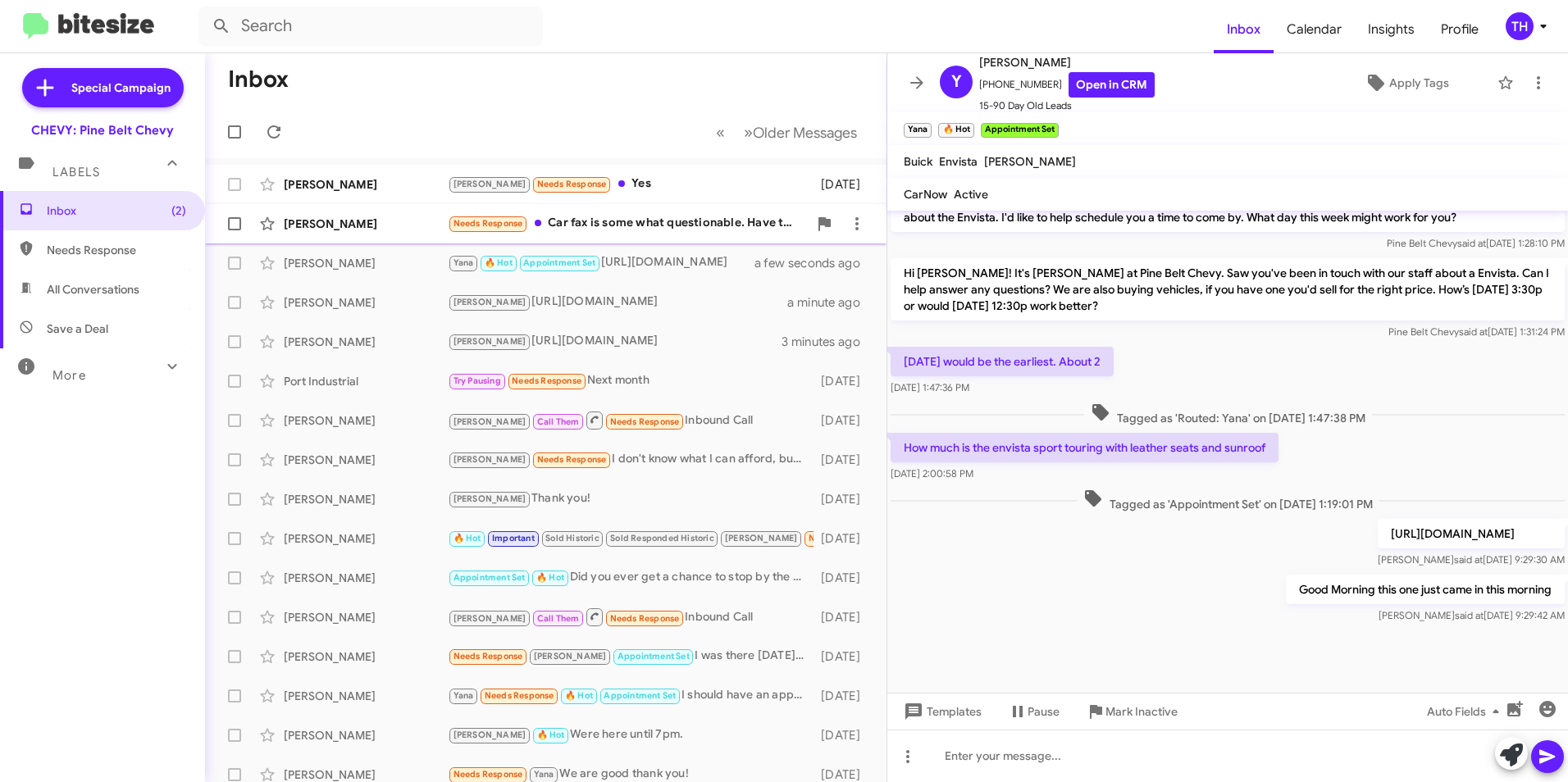
click at [348, 224] on div "Ted Crabtree" at bounding box center [365, 224] width 164 height 17
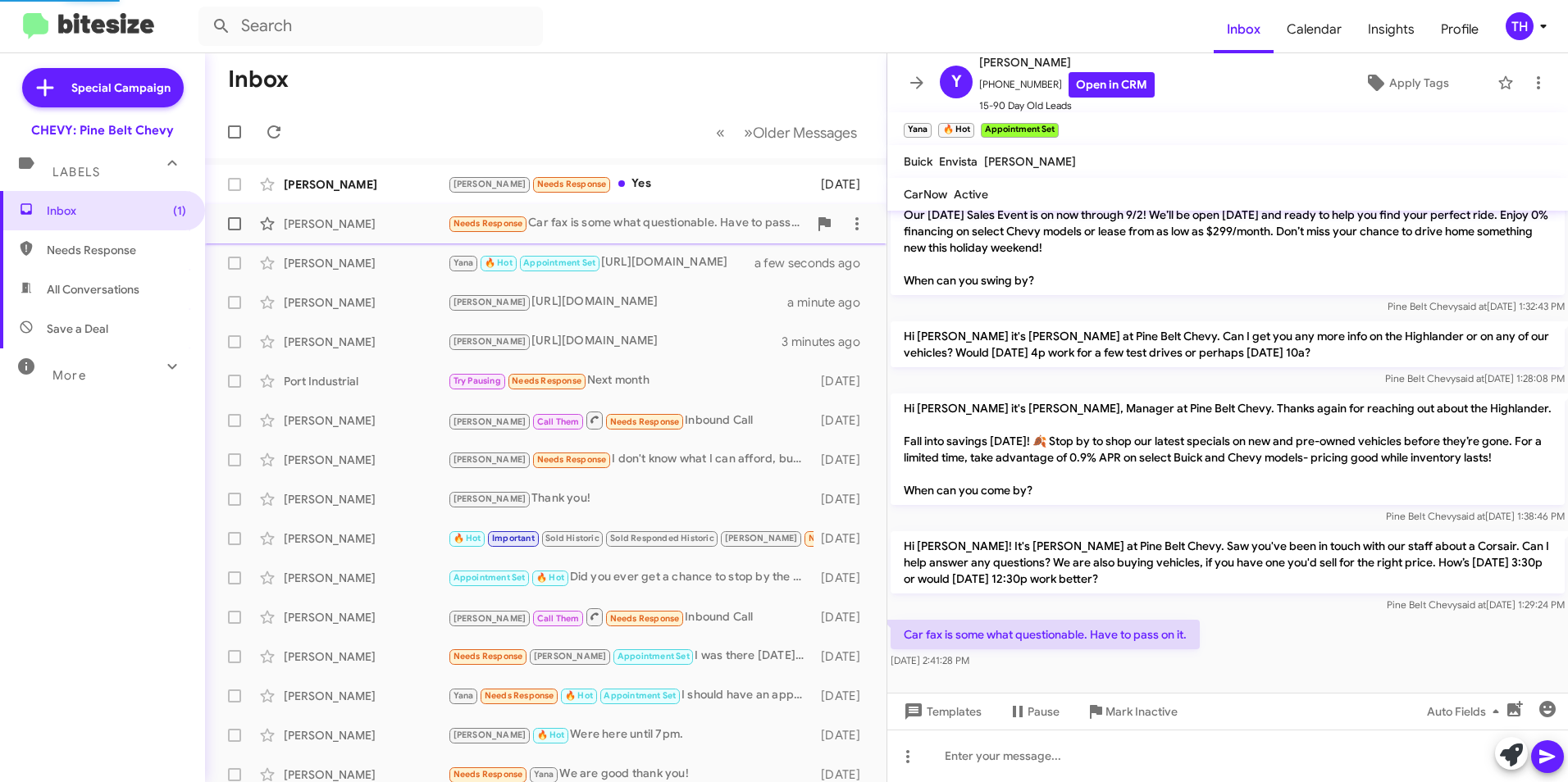
scroll to position [46, 0]
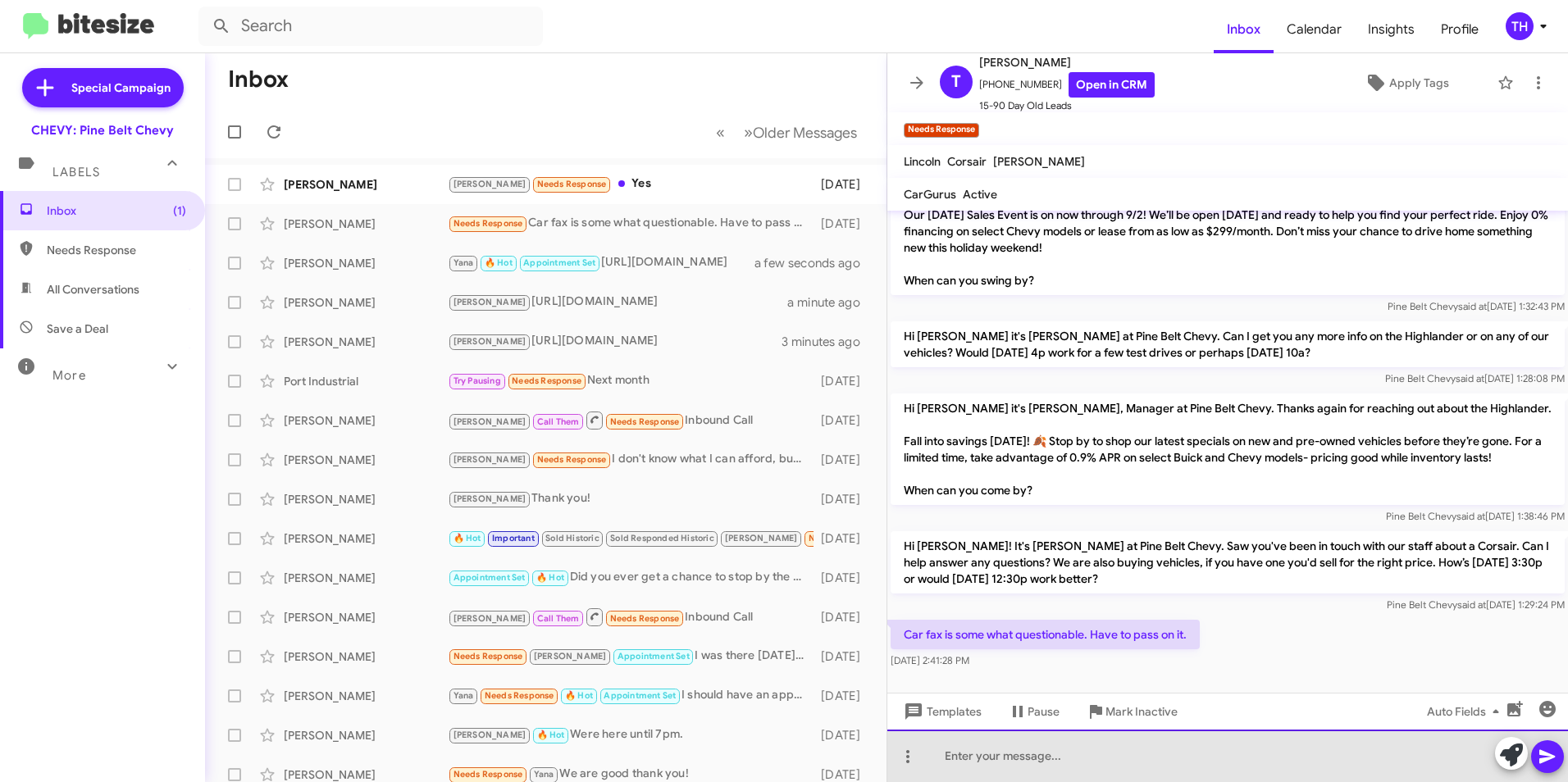
click at [1140, 759] on div at bounding box center [1227, 755] width 680 height 52
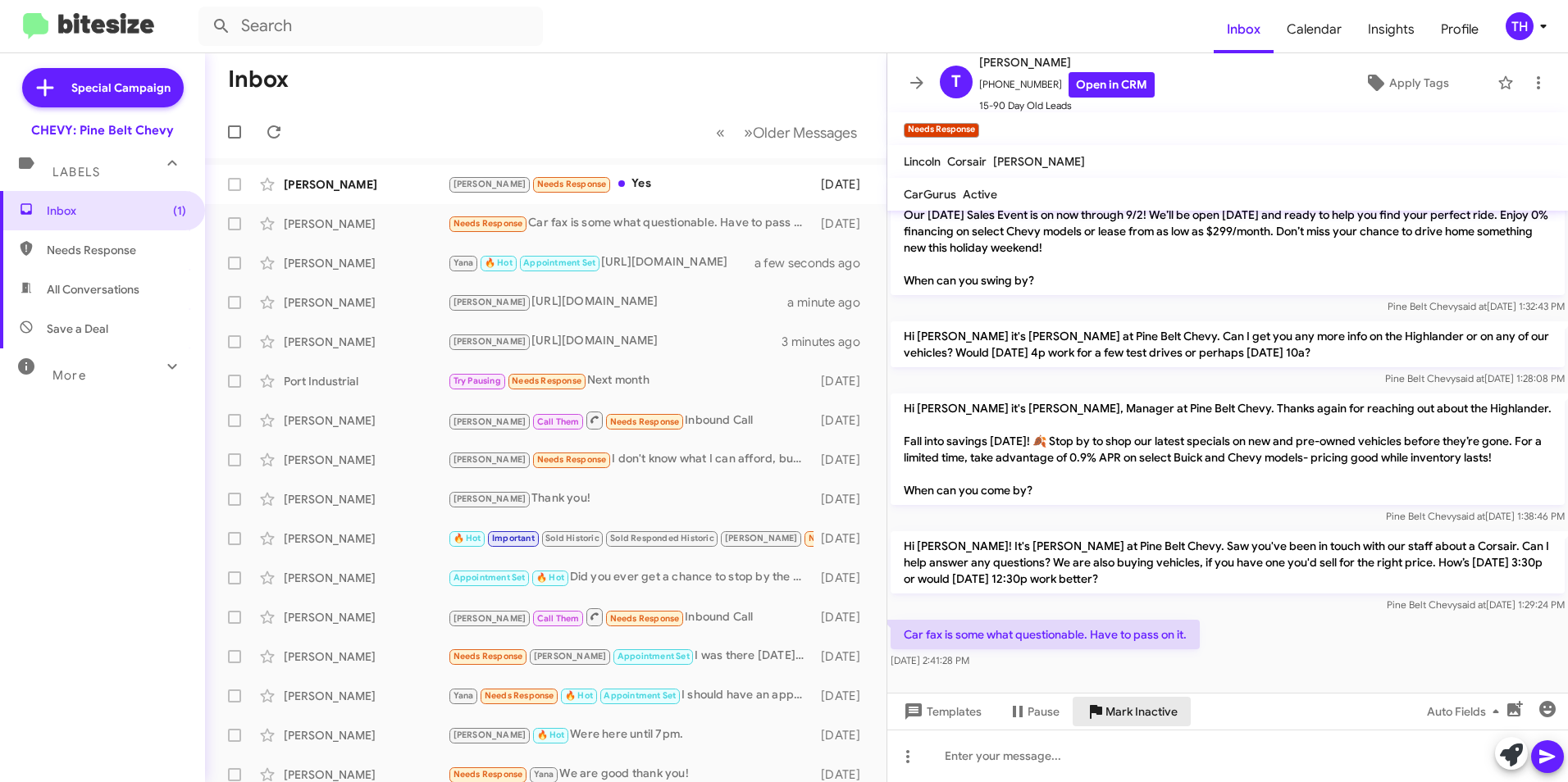
click at [1113, 713] on span "Mark Inactive" at bounding box center [1141, 712] width 72 height 30
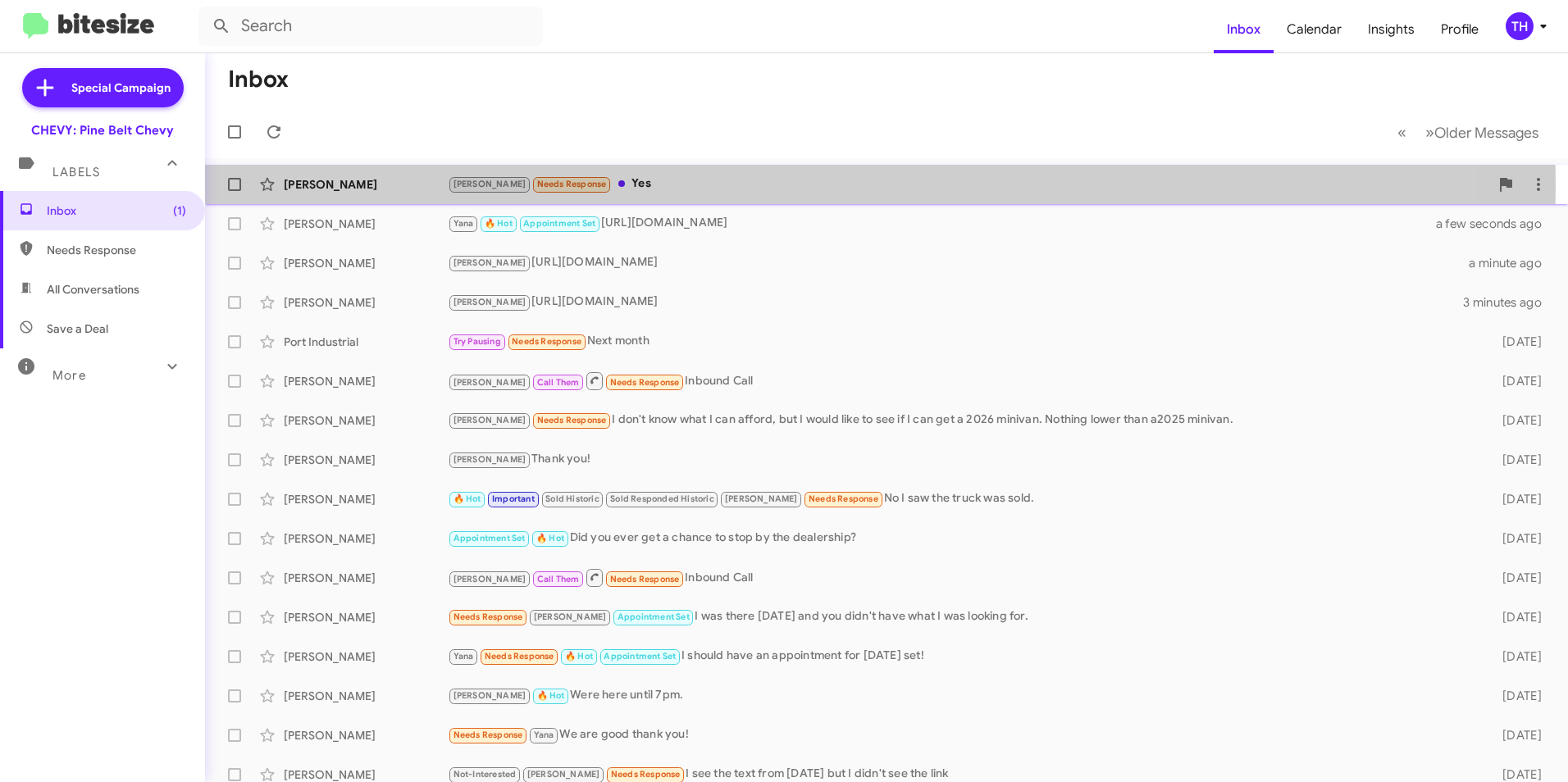
click at [370, 185] on div "[PERSON_NAME]" at bounding box center [365, 185] width 164 height 17
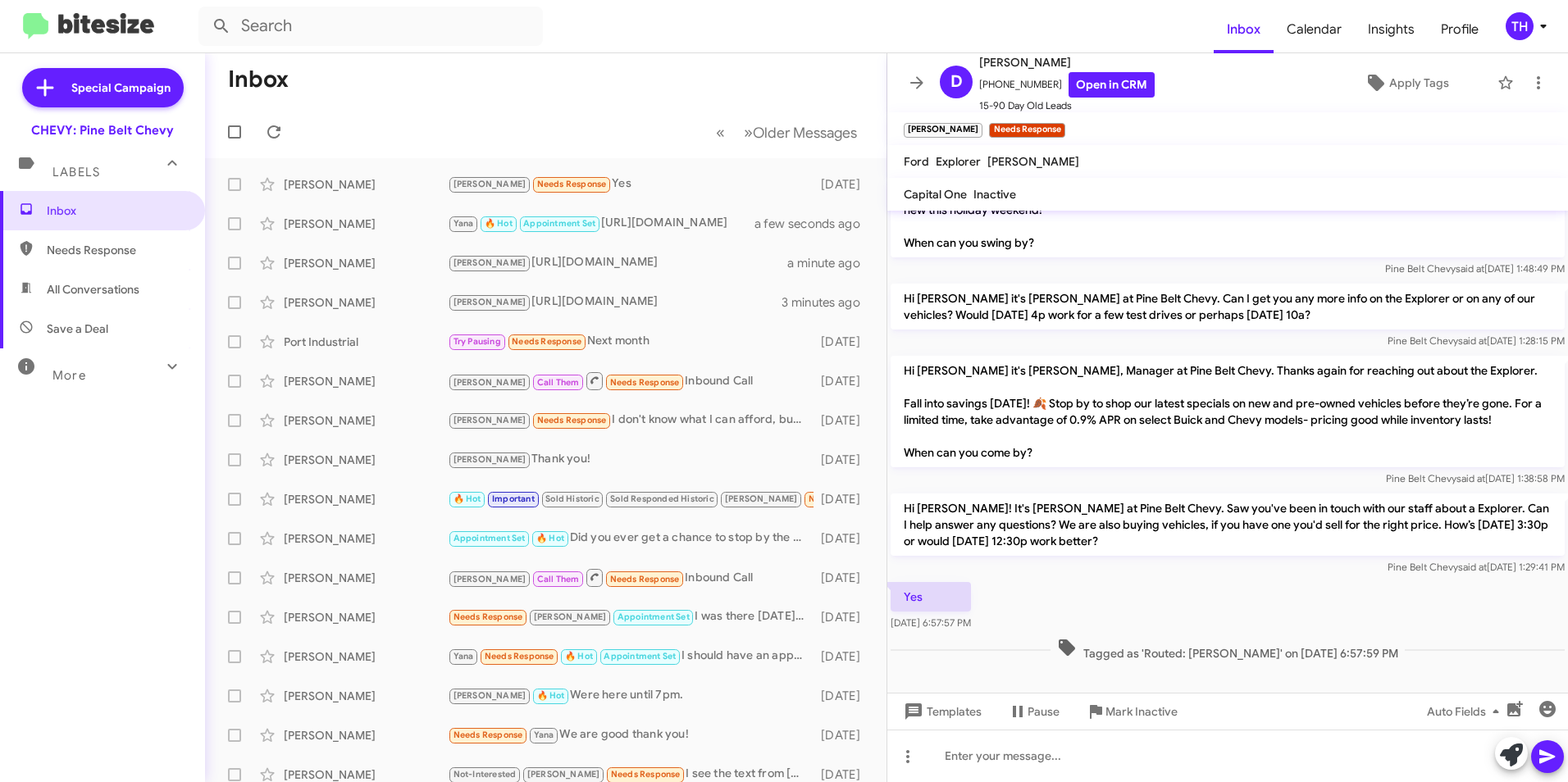
scroll to position [223, 0]
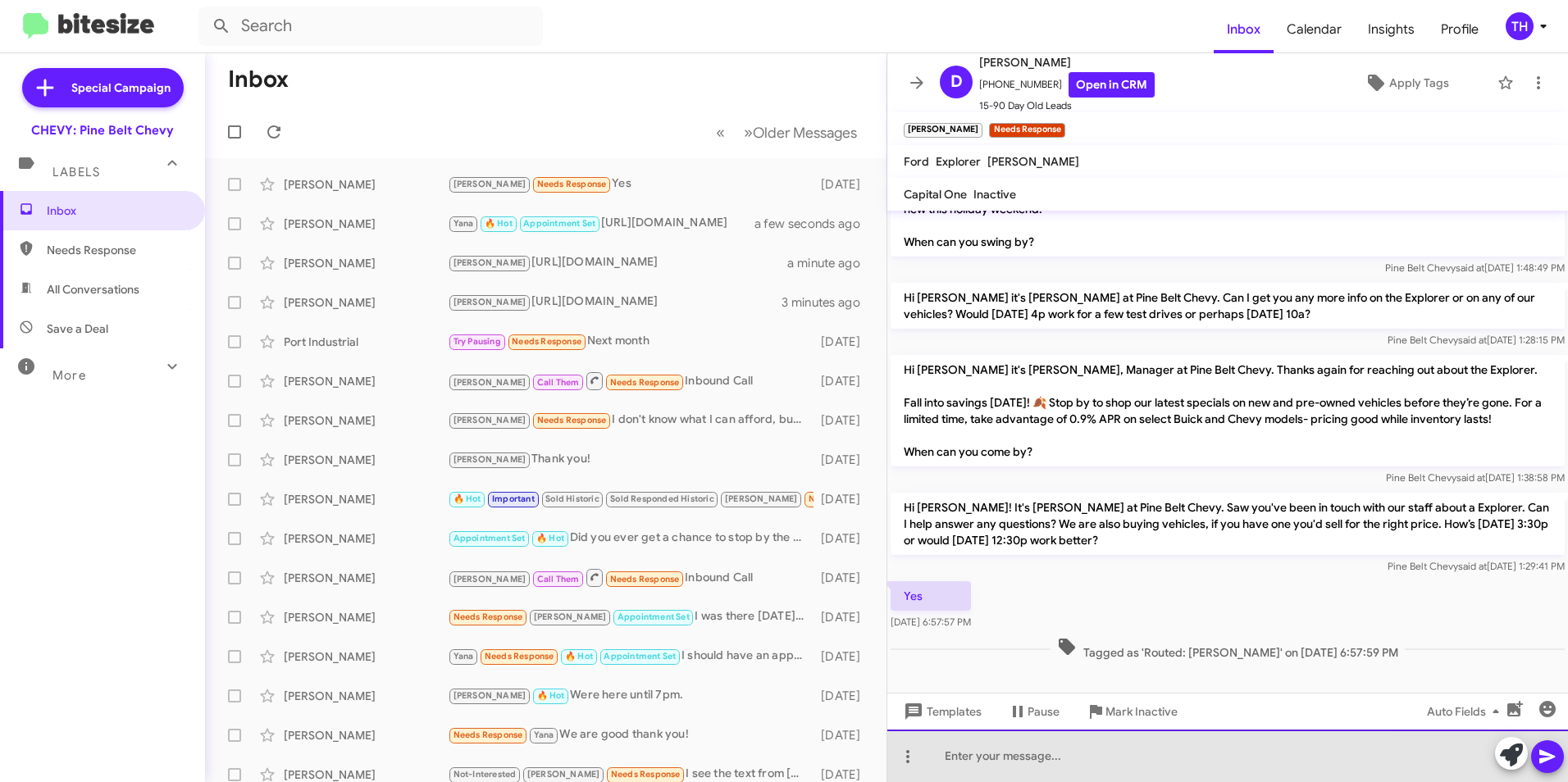
click at [961, 755] on div at bounding box center [1227, 755] width 680 height 52
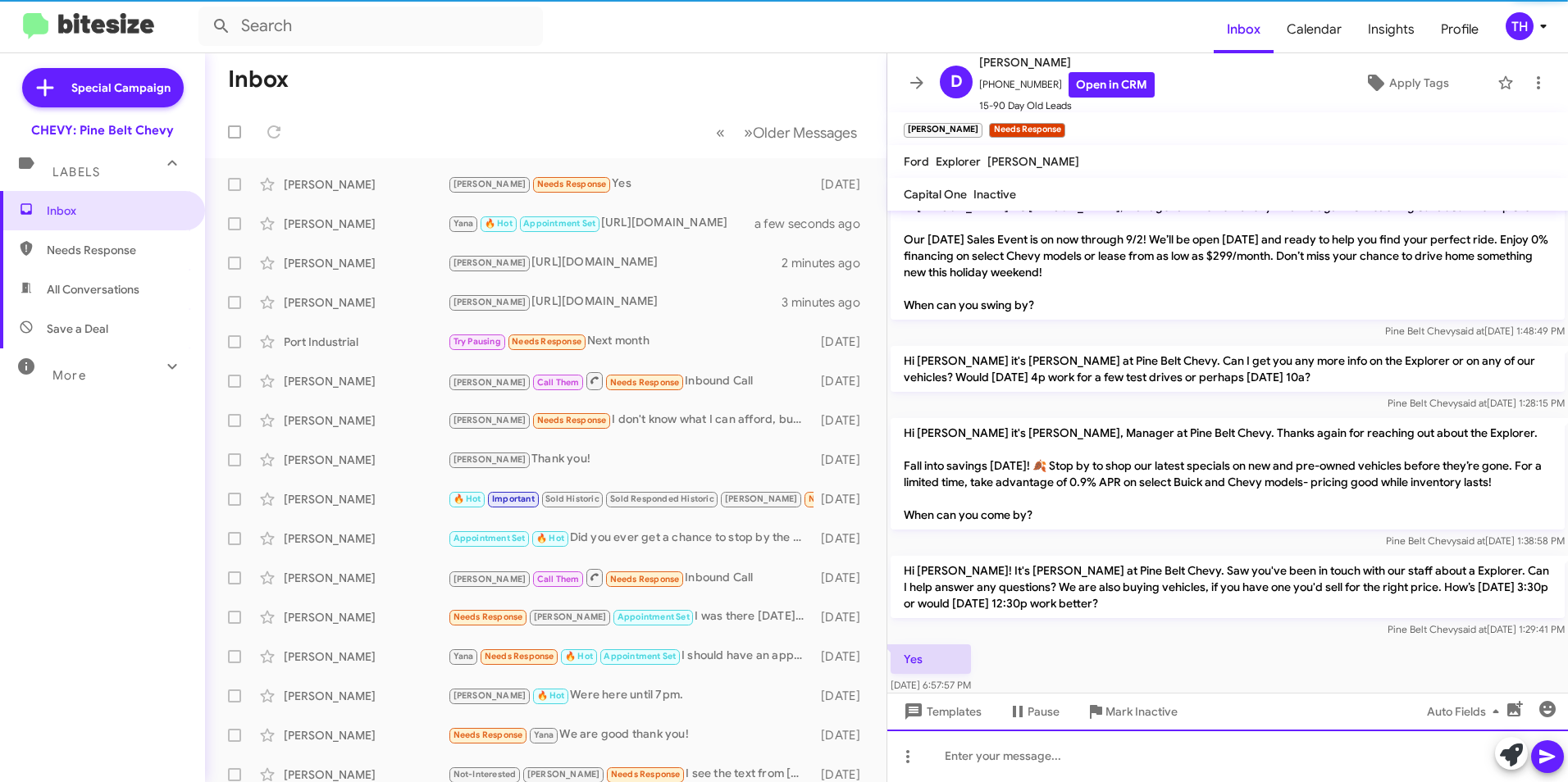
scroll to position [282, 0]
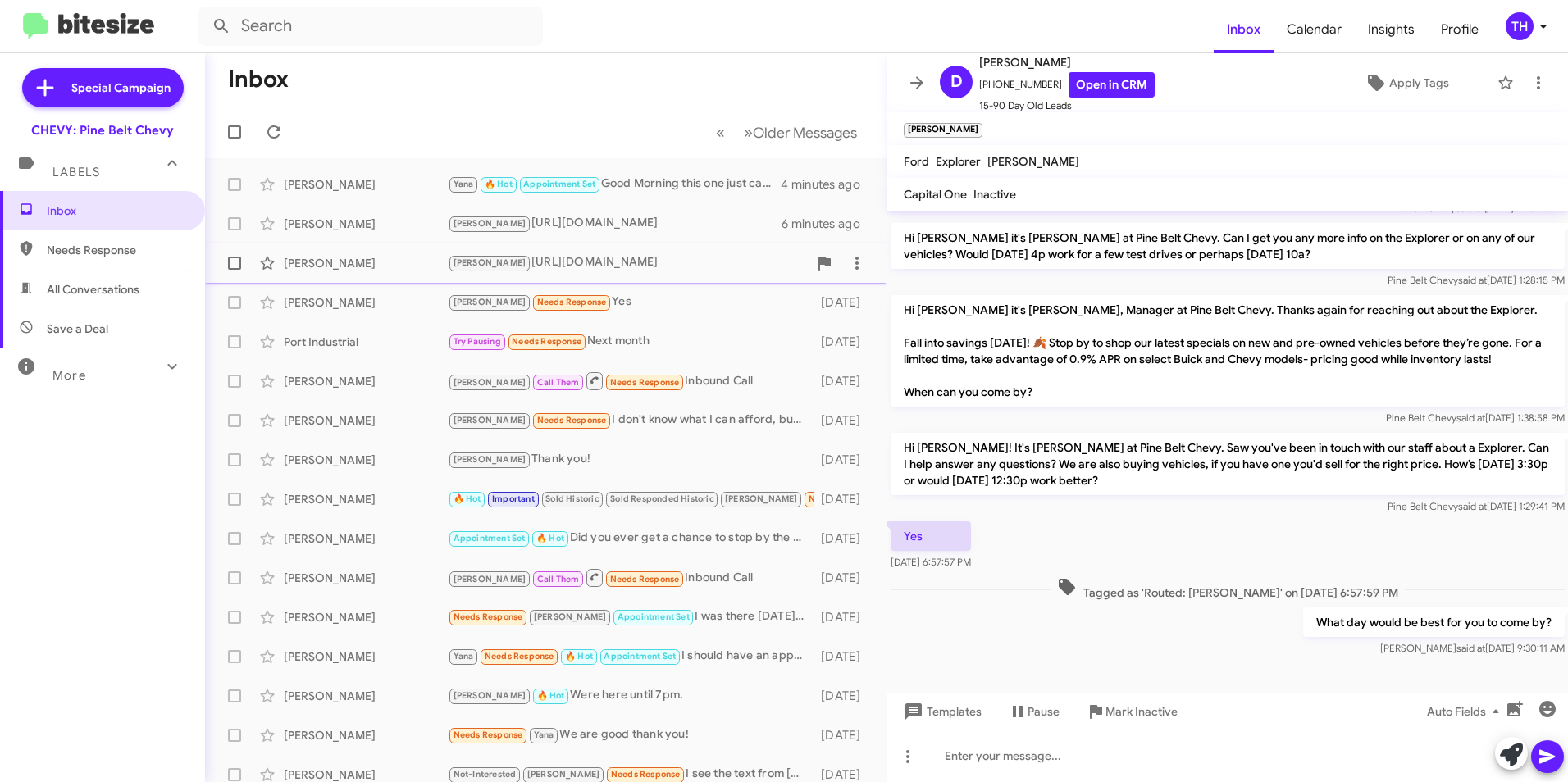
click at [354, 268] on div "[PERSON_NAME]" at bounding box center [365, 263] width 164 height 17
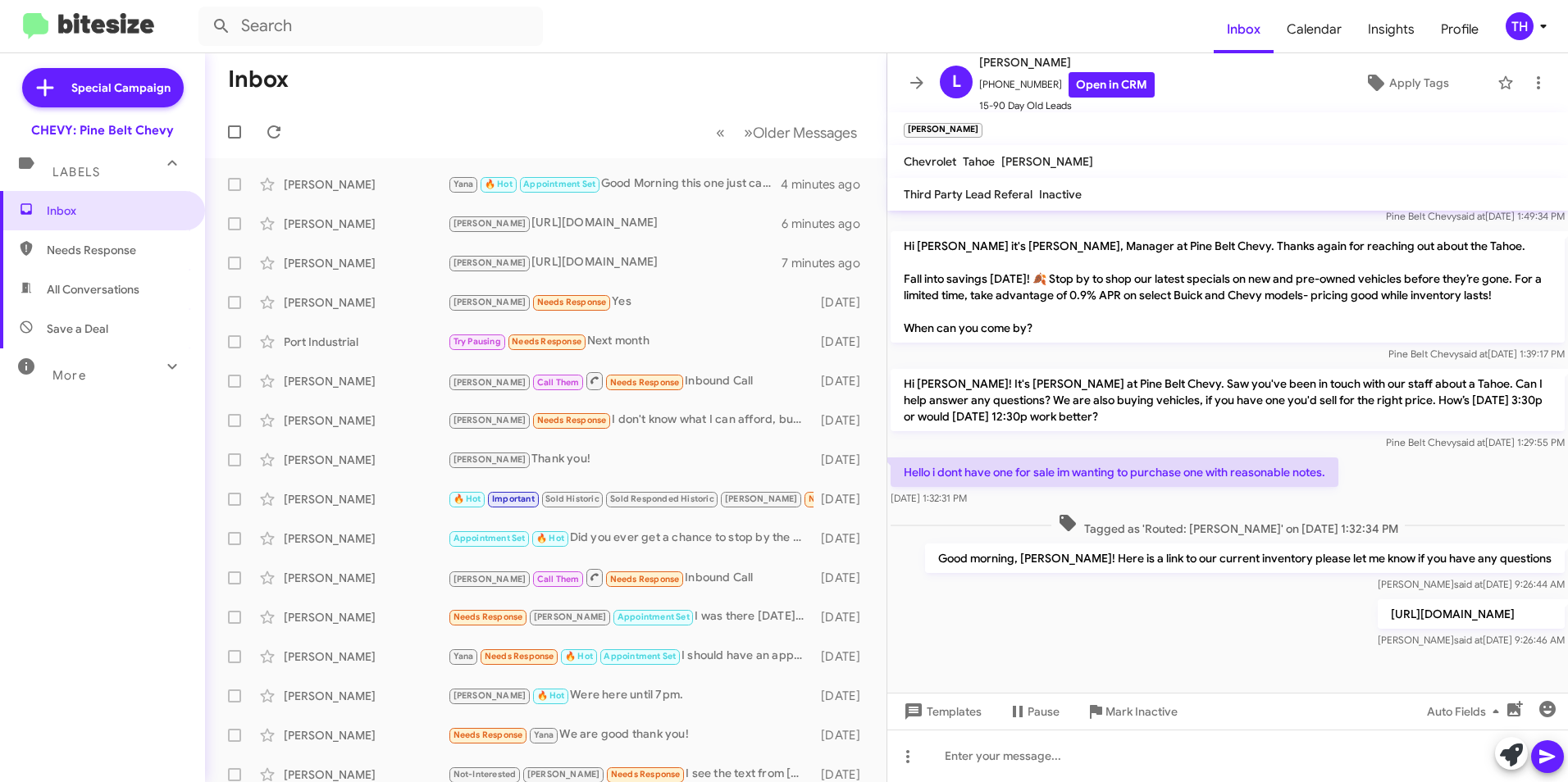
scroll to position [517, 0]
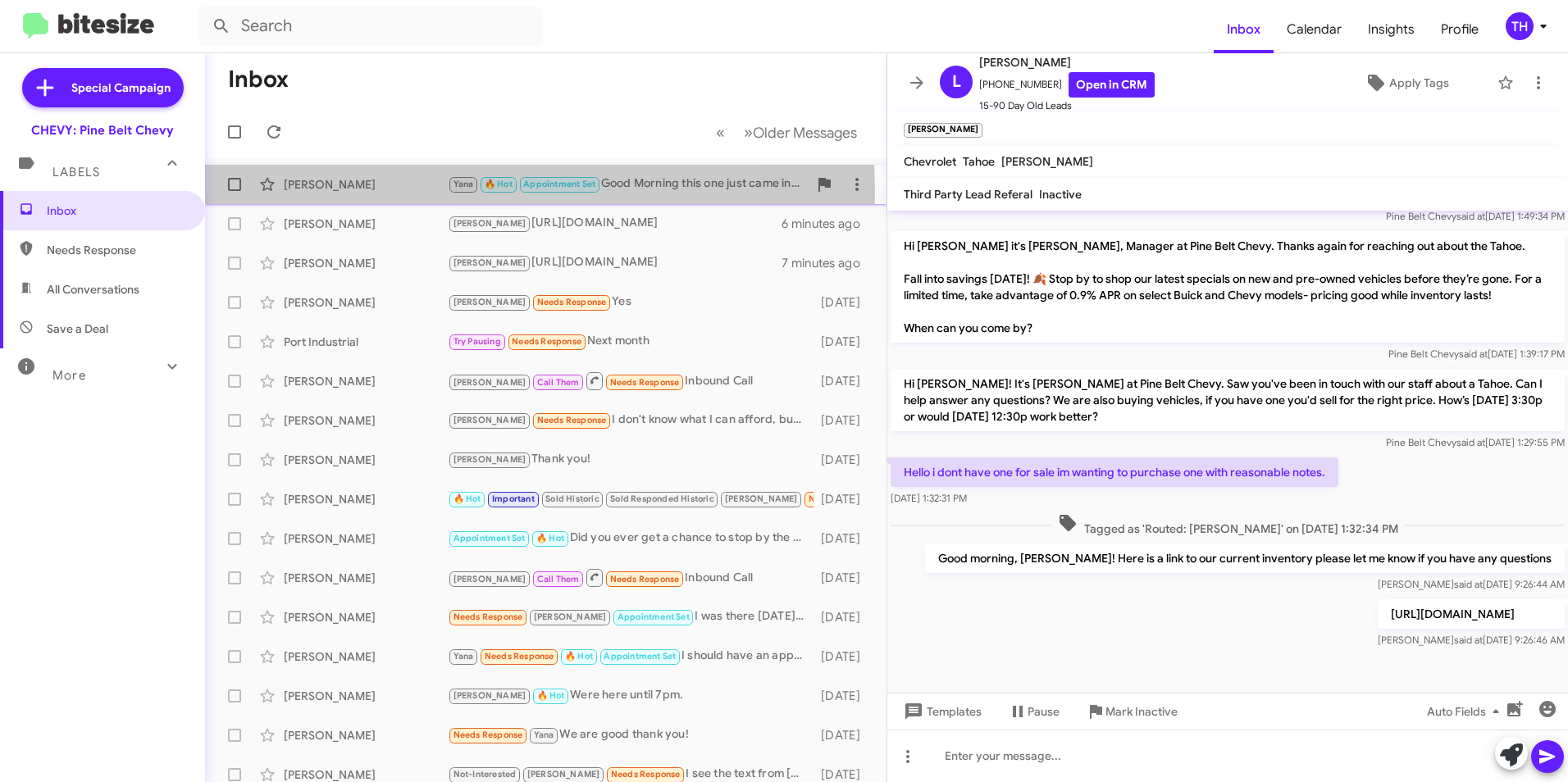
click at [401, 192] on div "[PERSON_NAME]" at bounding box center [365, 185] width 164 height 17
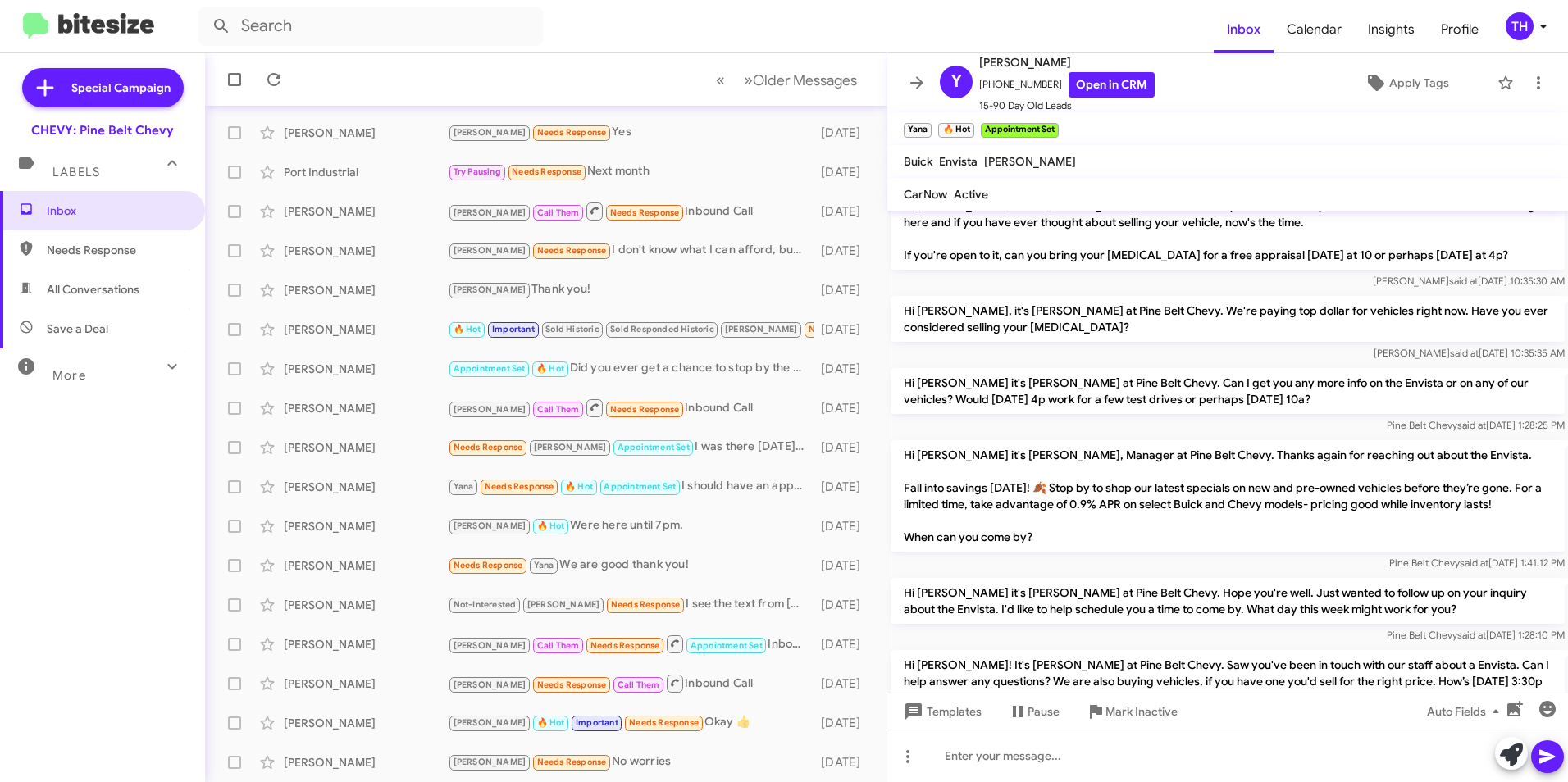
scroll to position [818, 0]
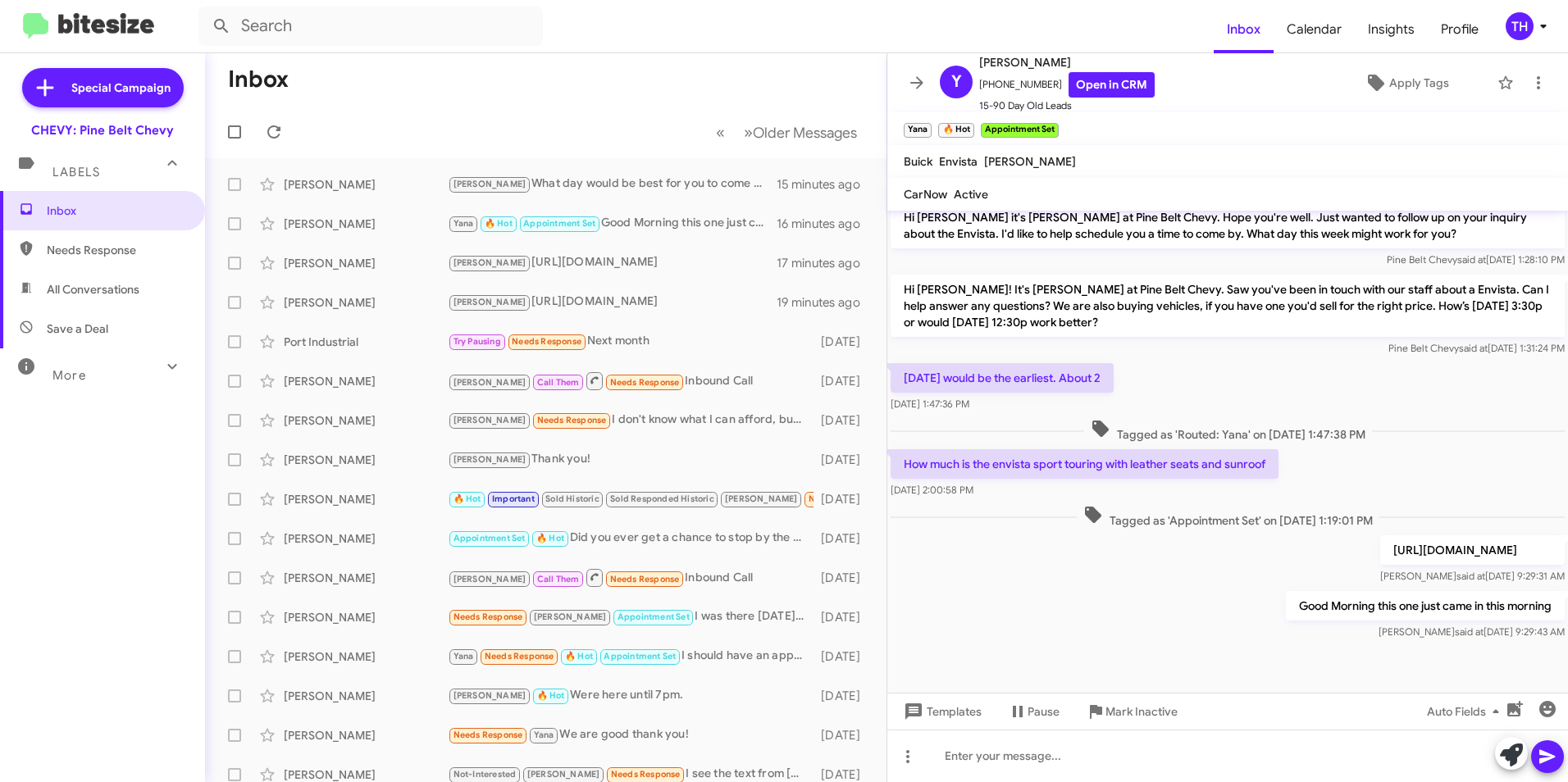
scroll to position [818, 0]
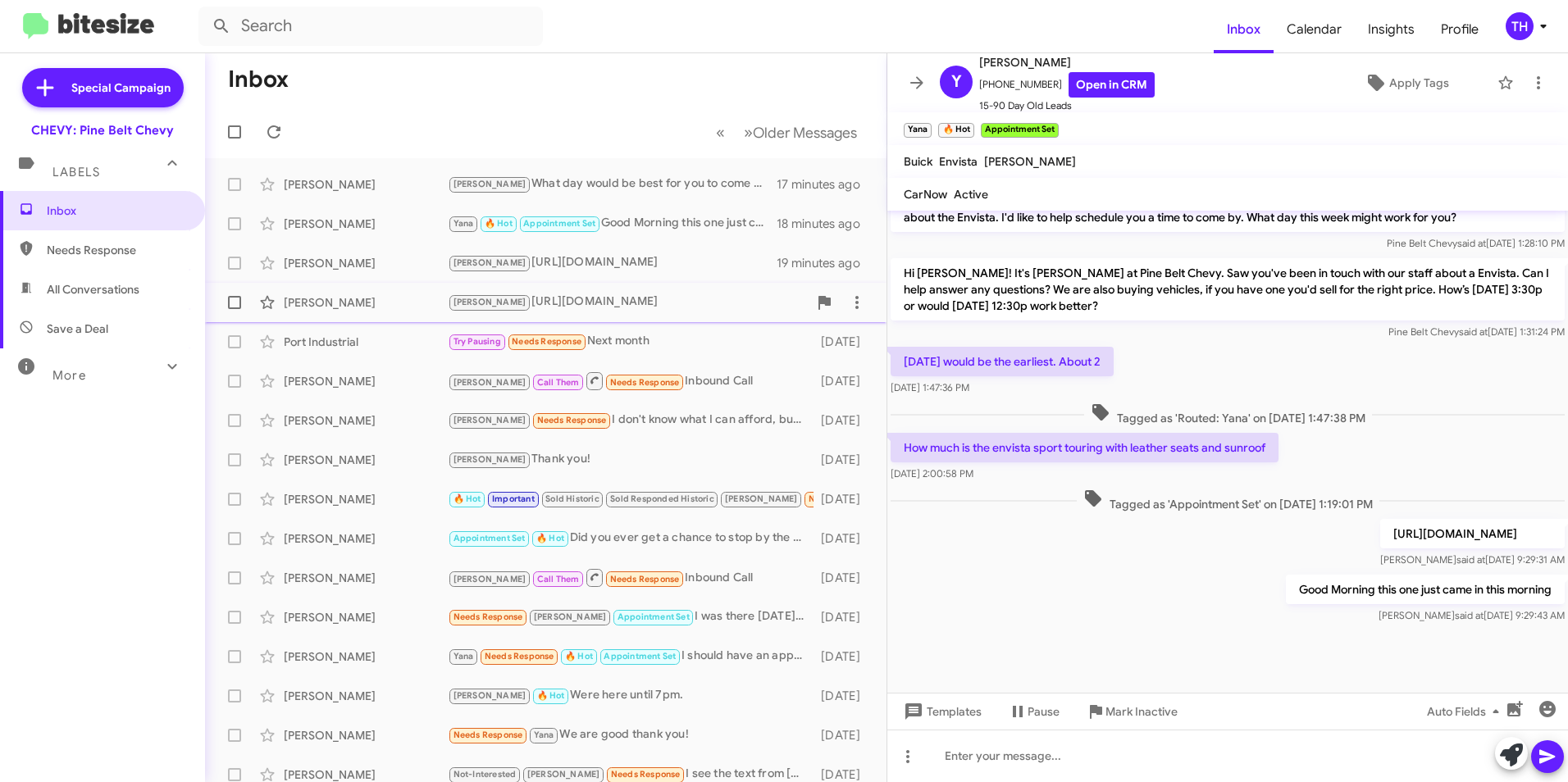
click at [323, 309] on div "[PERSON_NAME]" at bounding box center [365, 302] width 164 height 17
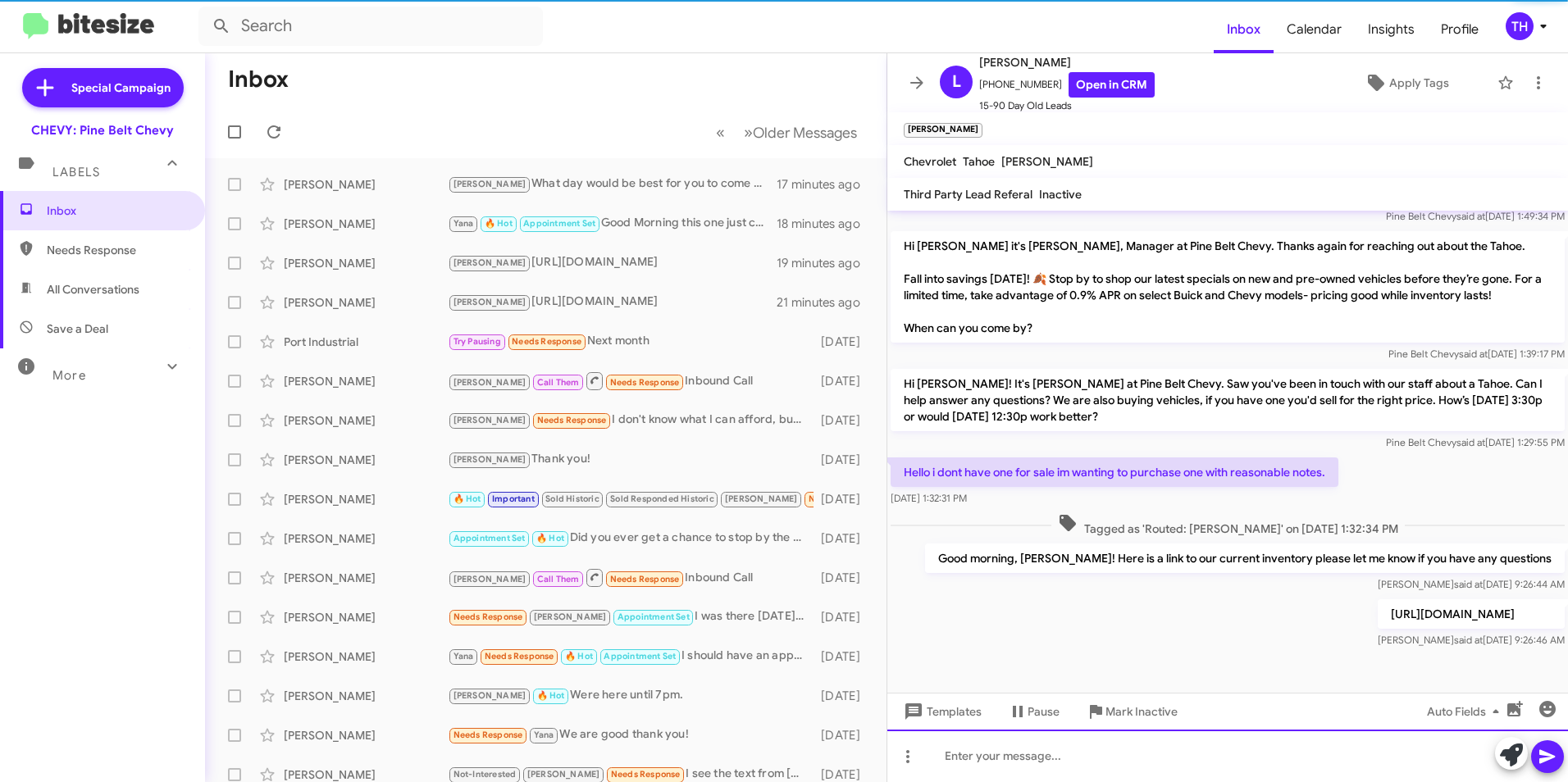
click at [965, 759] on div at bounding box center [1227, 755] width 680 height 52
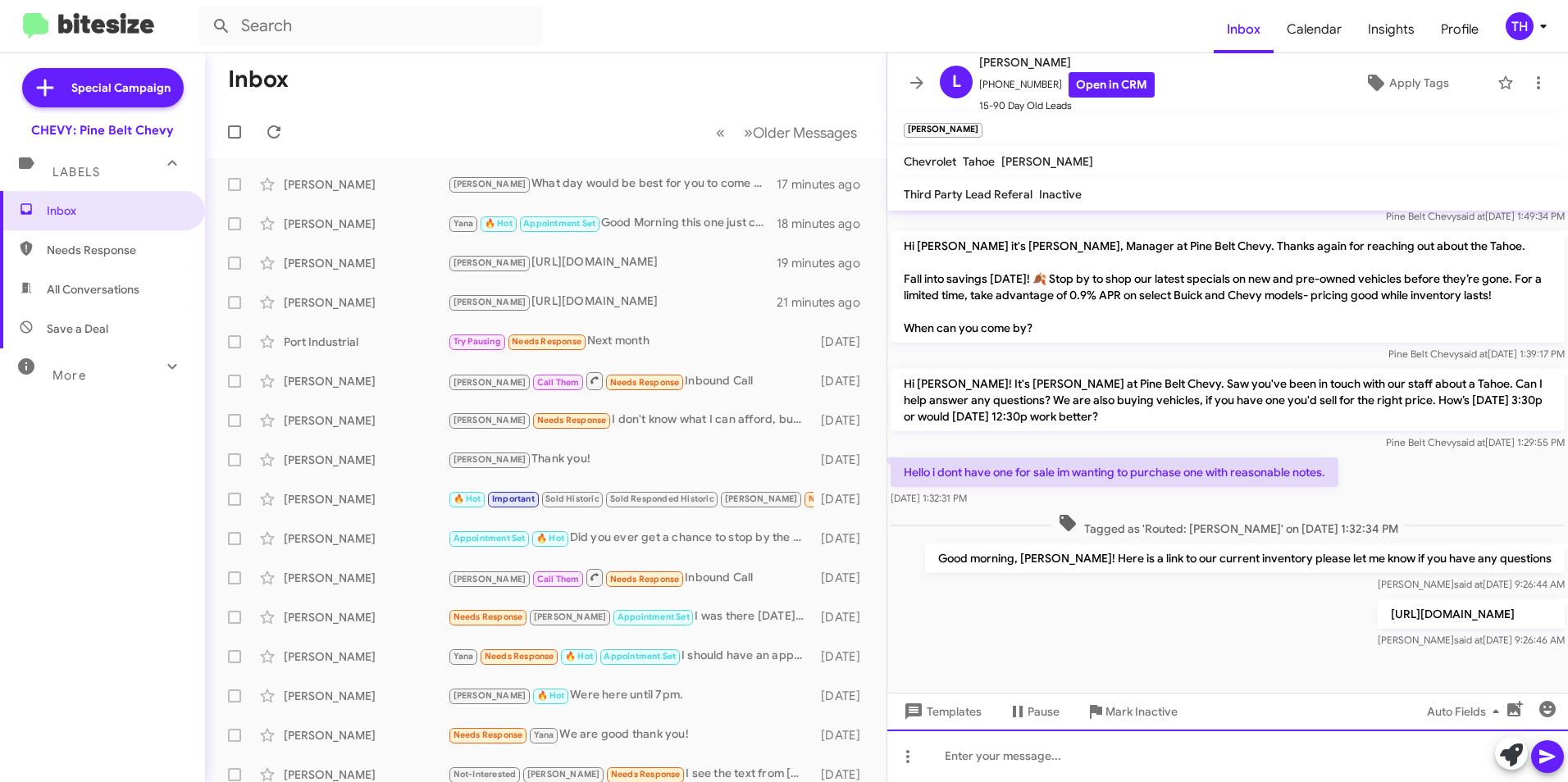
drag, startPoint x: 965, startPoint y: 756, endPoint x: 946, endPoint y: 754, distance: 19.1
click at [946, 754] on div at bounding box center [1227, 755] width 680 height 52
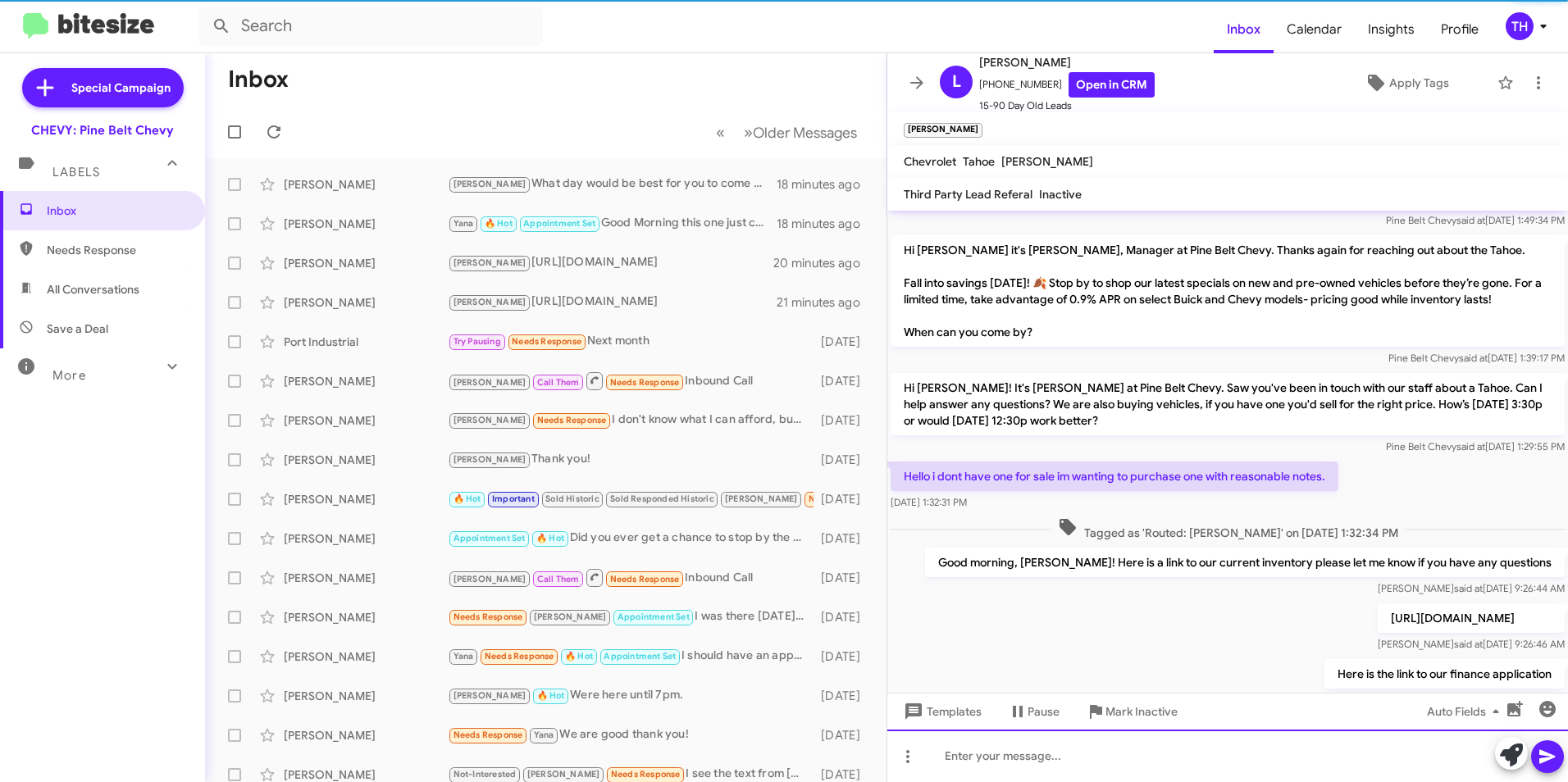
scroll to position [577, 0]
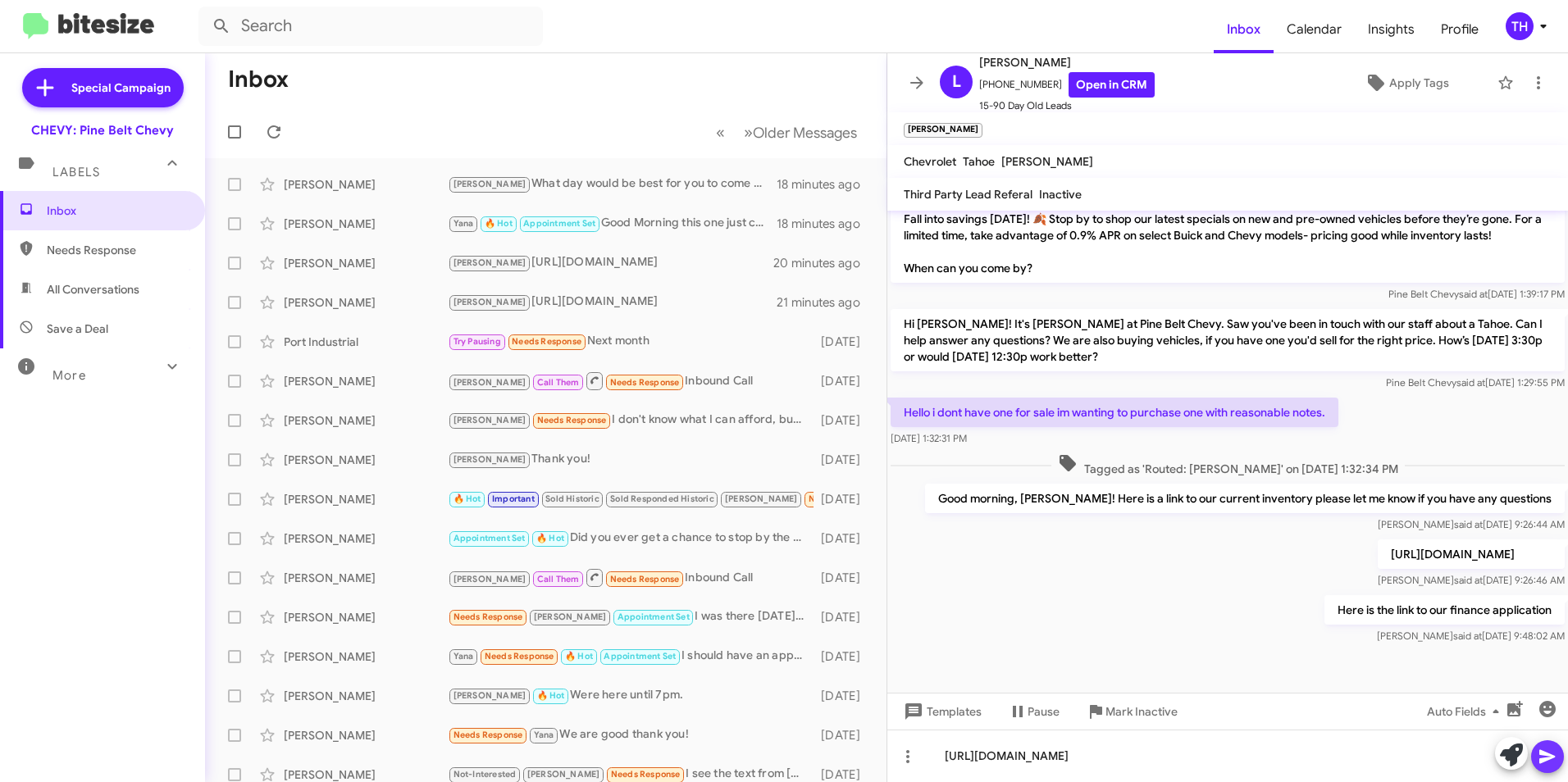
click at [1552, 759] on icon at bounding box center [1547, 757] width 20 height 20
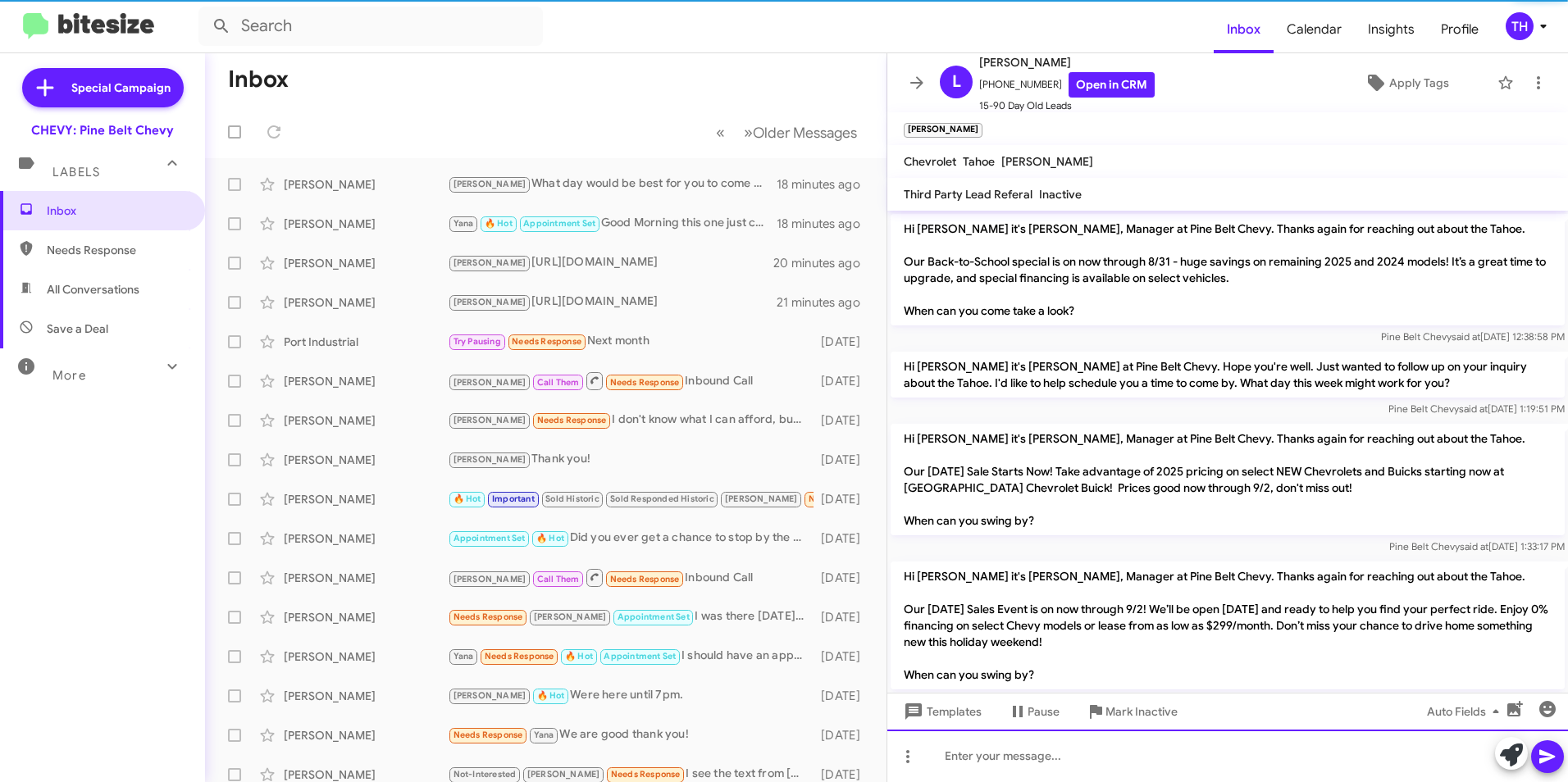
click at [1174, 770] on div at bounding box center [1227, 755] width 680 height 52
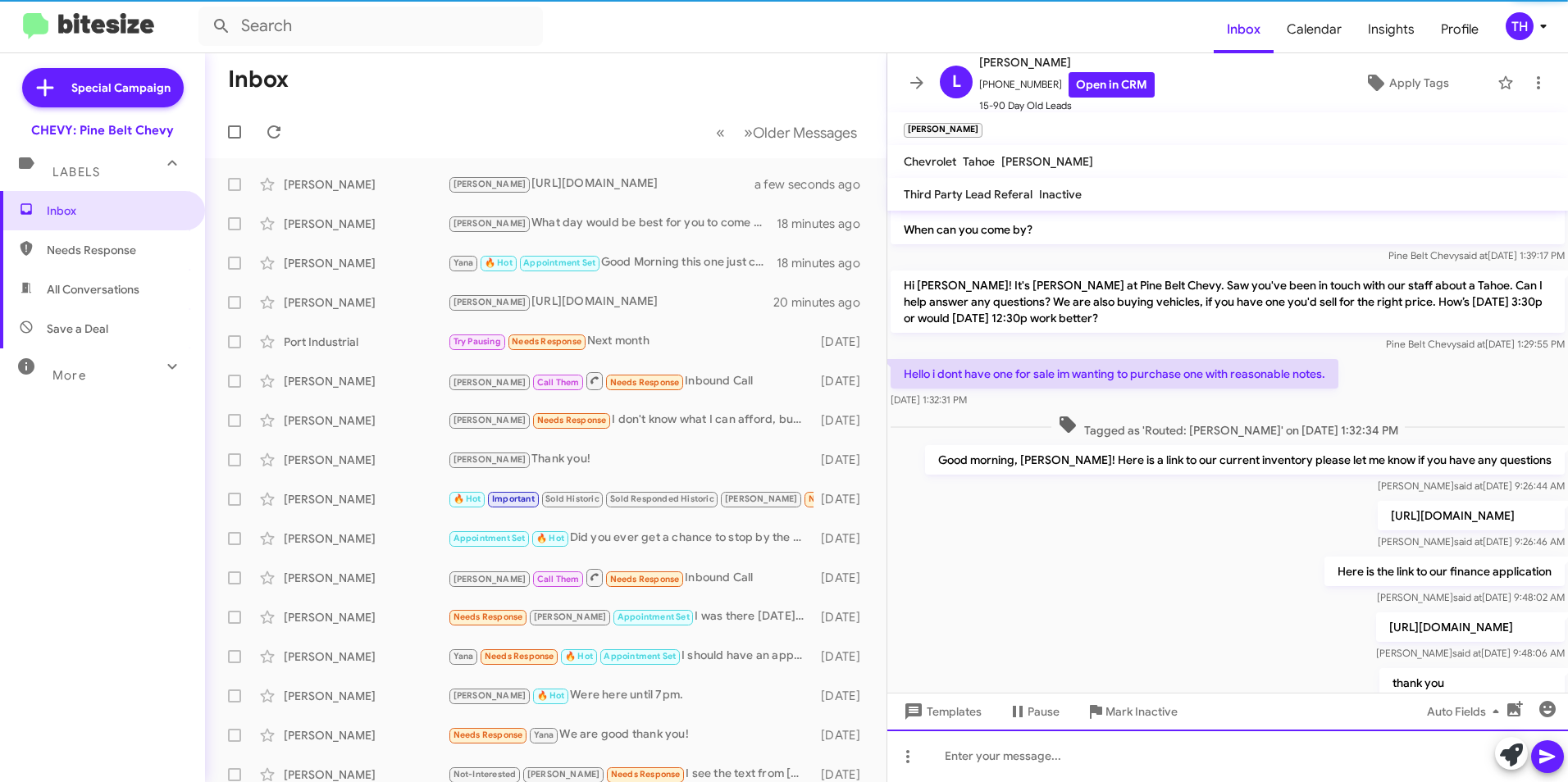
scroll to position [697, 0]
